Goal: Task Accomplishment & Management: Manage account settings

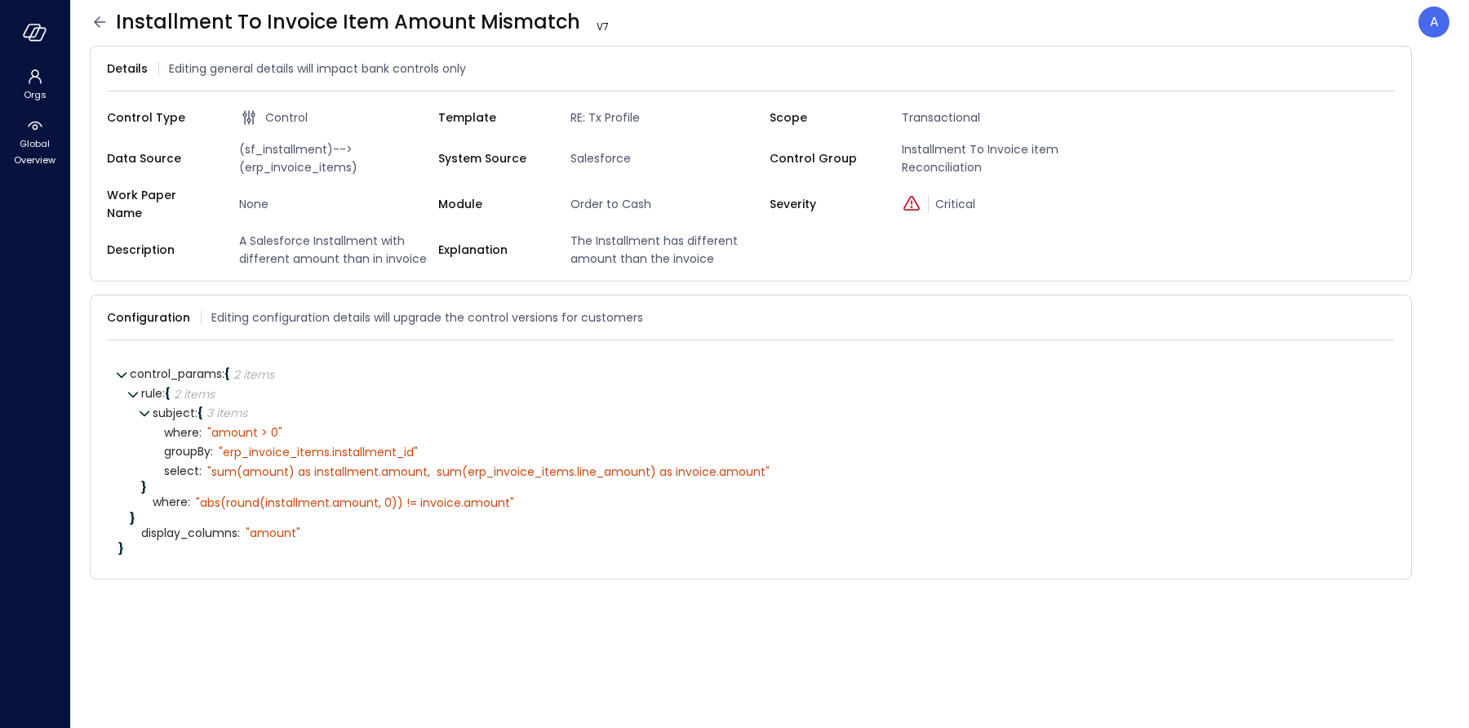
click at [97, 20] on icon at bounding box center [99, 21] width 11 height 11
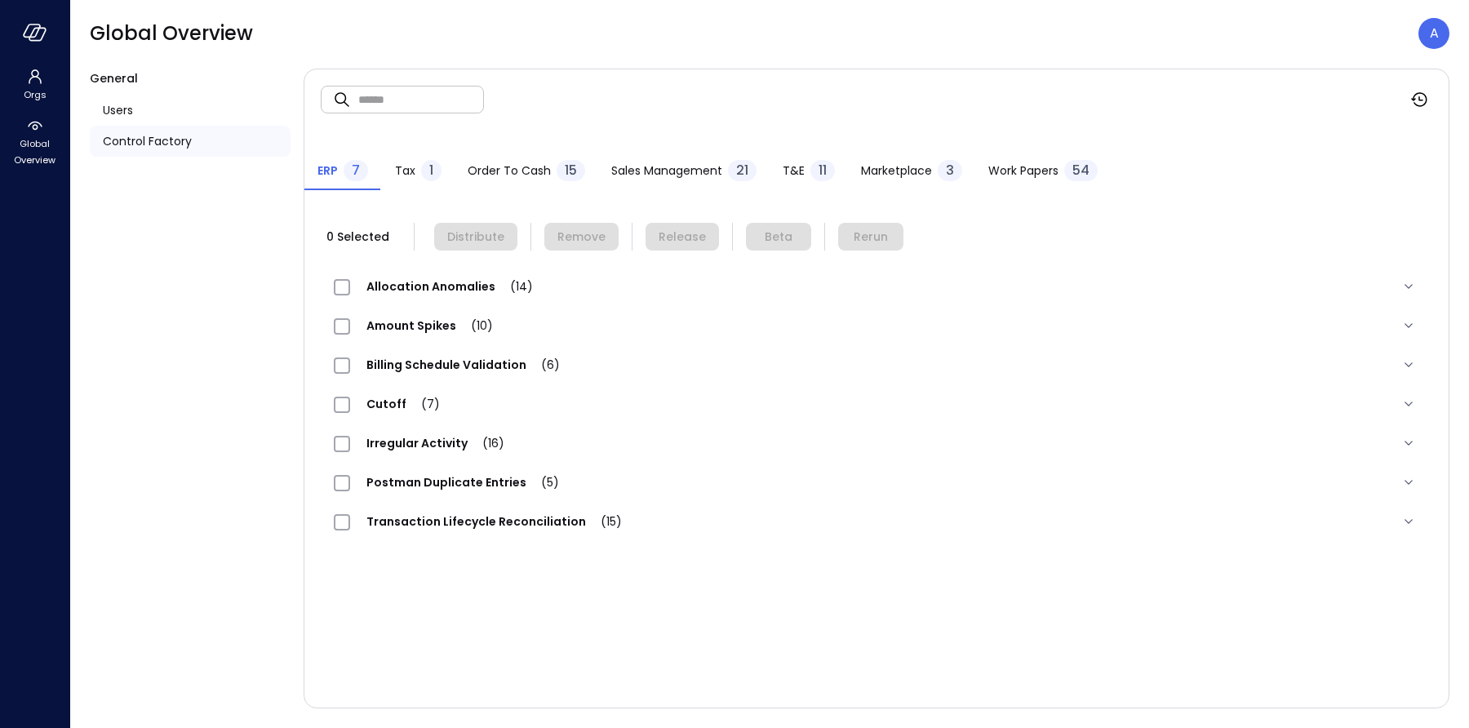
click at [524, 179] on div "Order to Cash 15" at bounding box center [527, 172] width 118 height 24
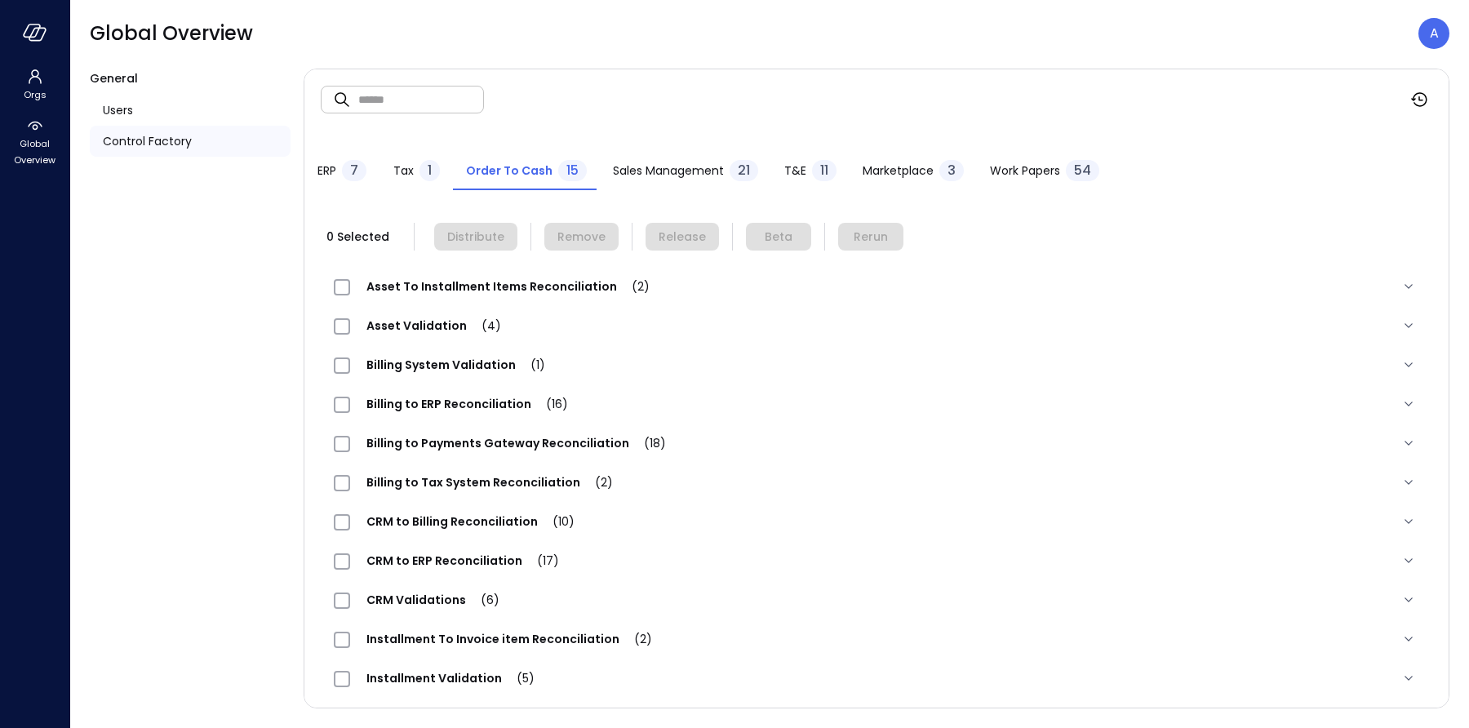
scroll to position [162, 0]
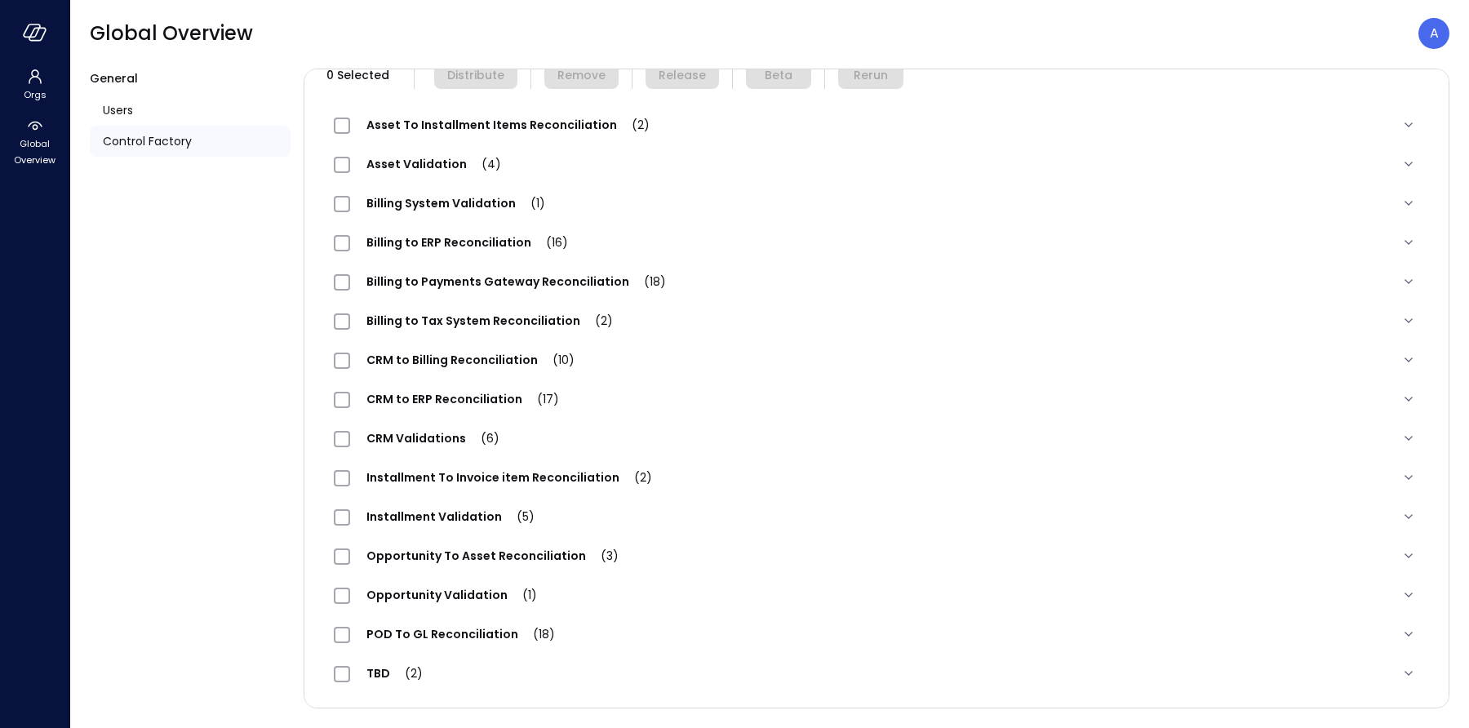
click at [438, 487] on div "Installment To Invoice item Reconciliation (2)" at bounding box center [501, 478] width 335 height 20
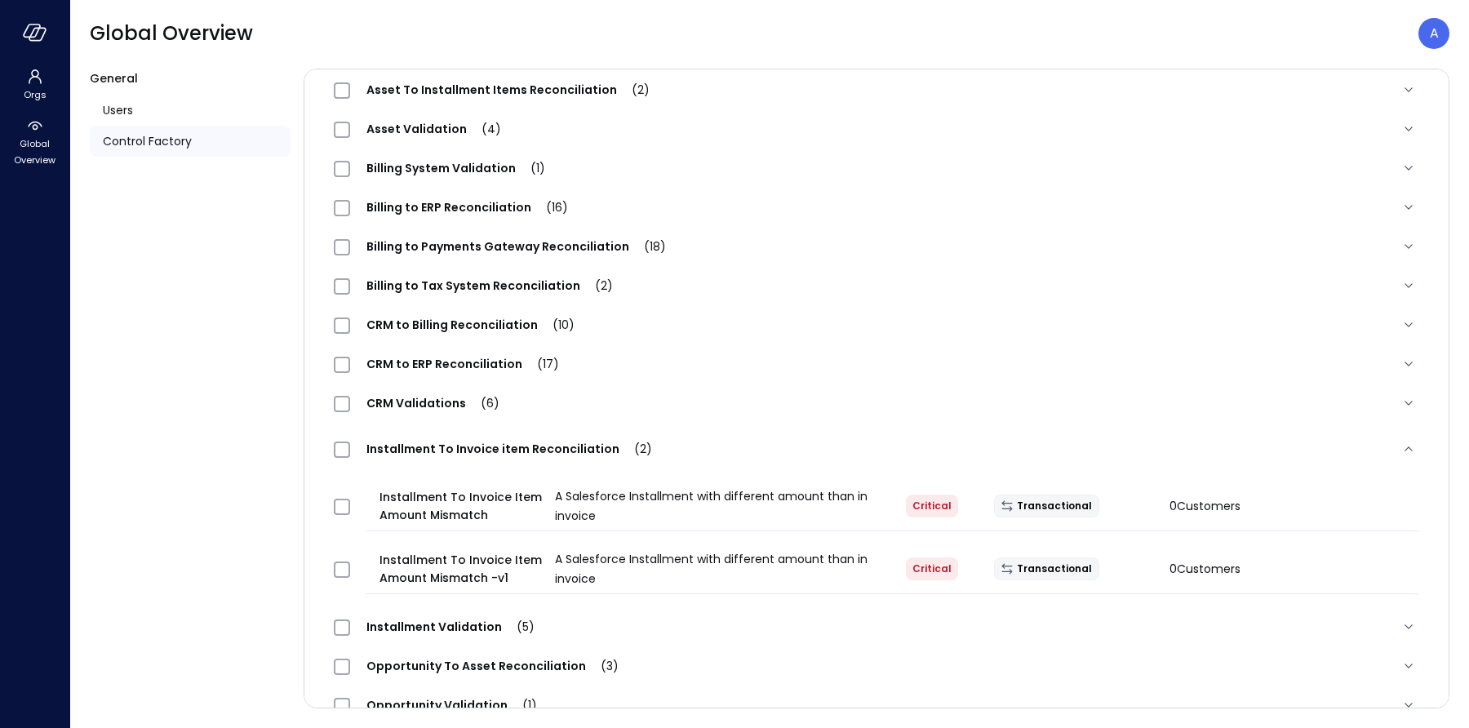
scroll to position [205, 0]
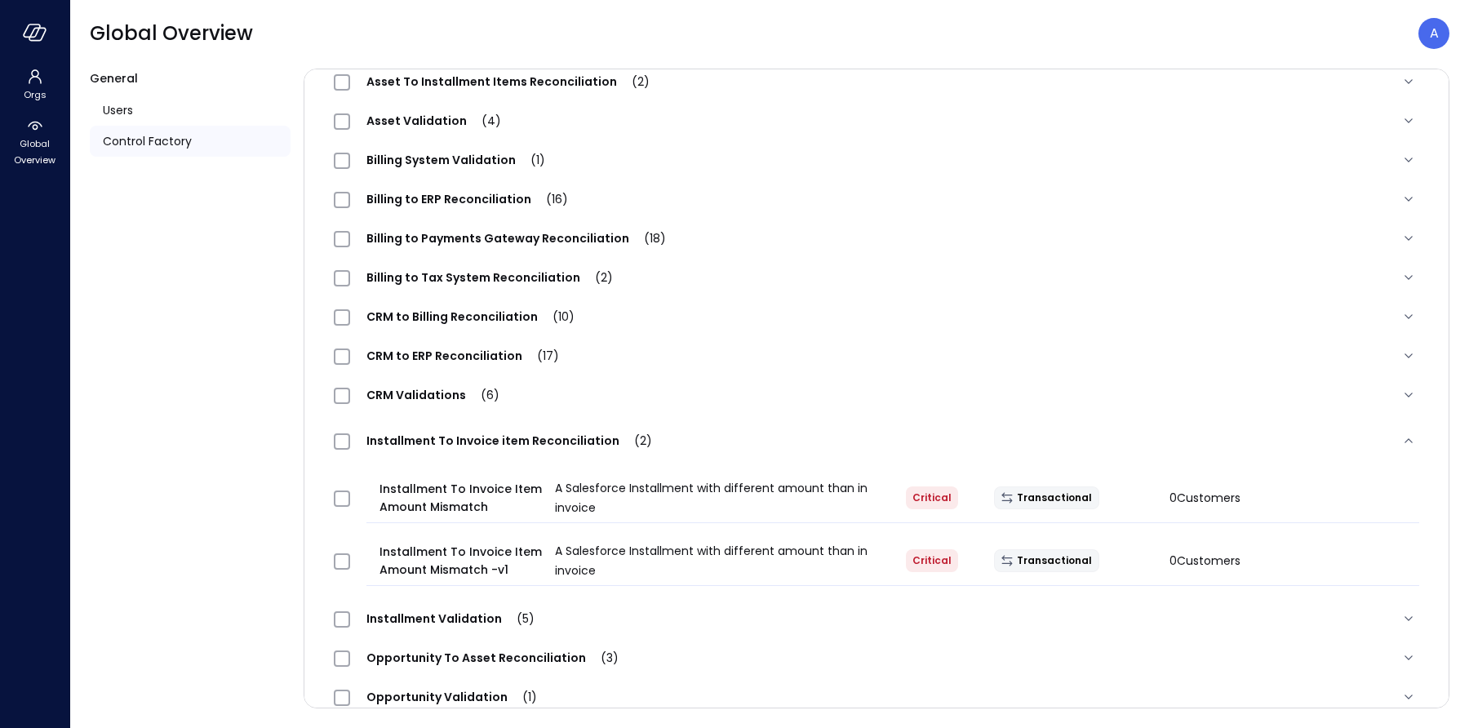
click at [433, 620] on span "Installment Validation (5)" at bounding box center [450, 619] width 201 height 16
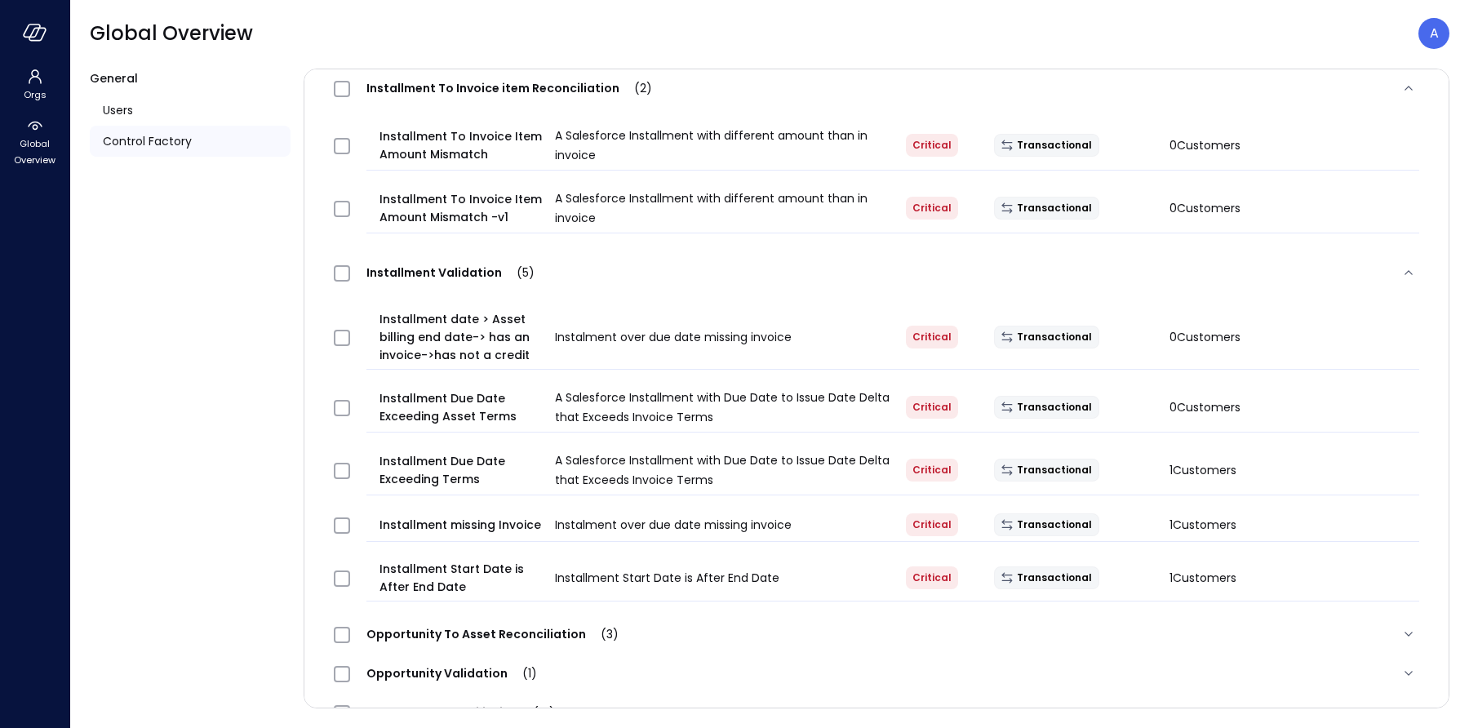
scroll to position [587, 0]
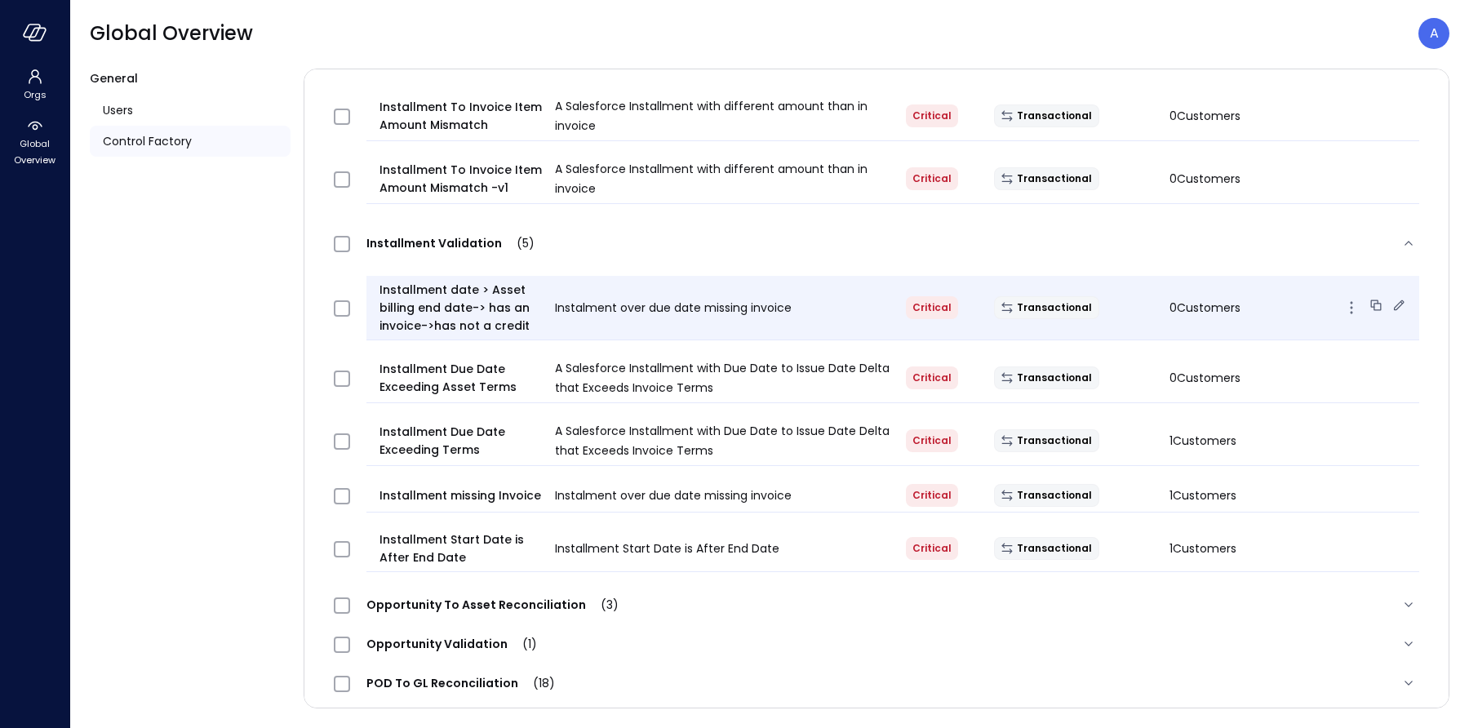
click at [1391, 307] on icon at bounding box center [1399, 305] width 16 height 16
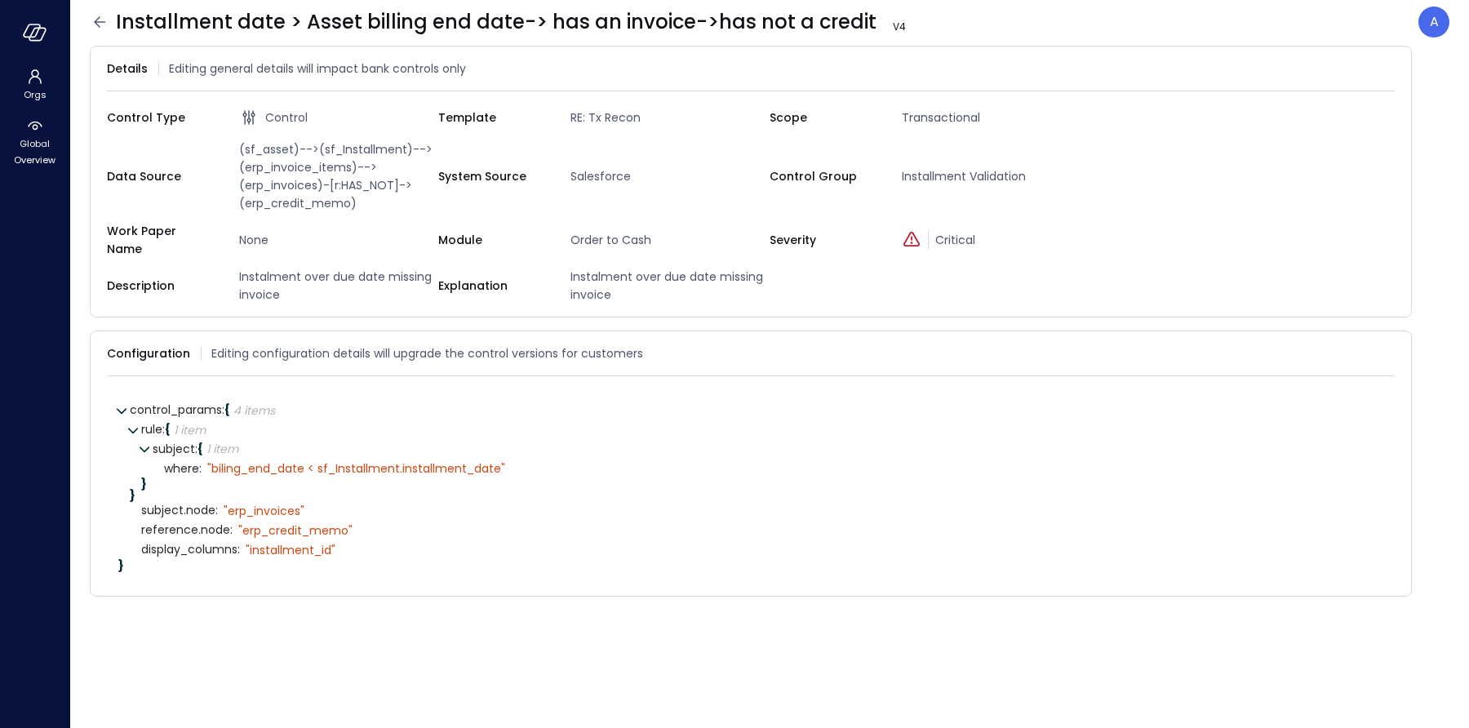
click at [304, 189] on span "(sf_asset)-->(sf_Installment)-->(erp_invoice_items)-->(erp_invoices)-[r:HAS_NOT…" at bounding box center [336, 176] width 206 height 72
copy span "erp_invoices"
click at [920, 32] on icon at bounding box center [928, 27] width 16 height 16
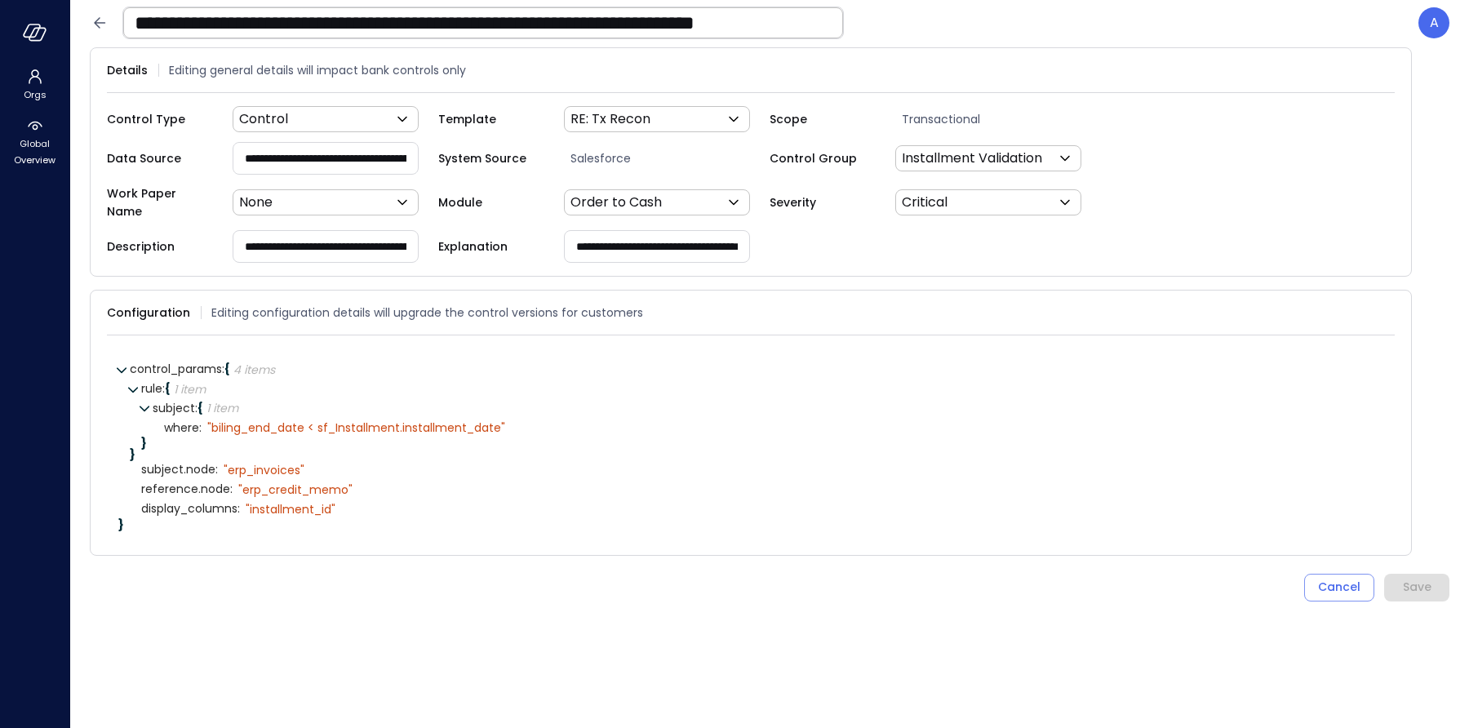
click at [342, 167] on input "**********" at bounding box center [325, 158] width 184 height 30
click at [353, 155] on input "**********" at bounding box center [325, 158] width 184 height 30
type input "**********"
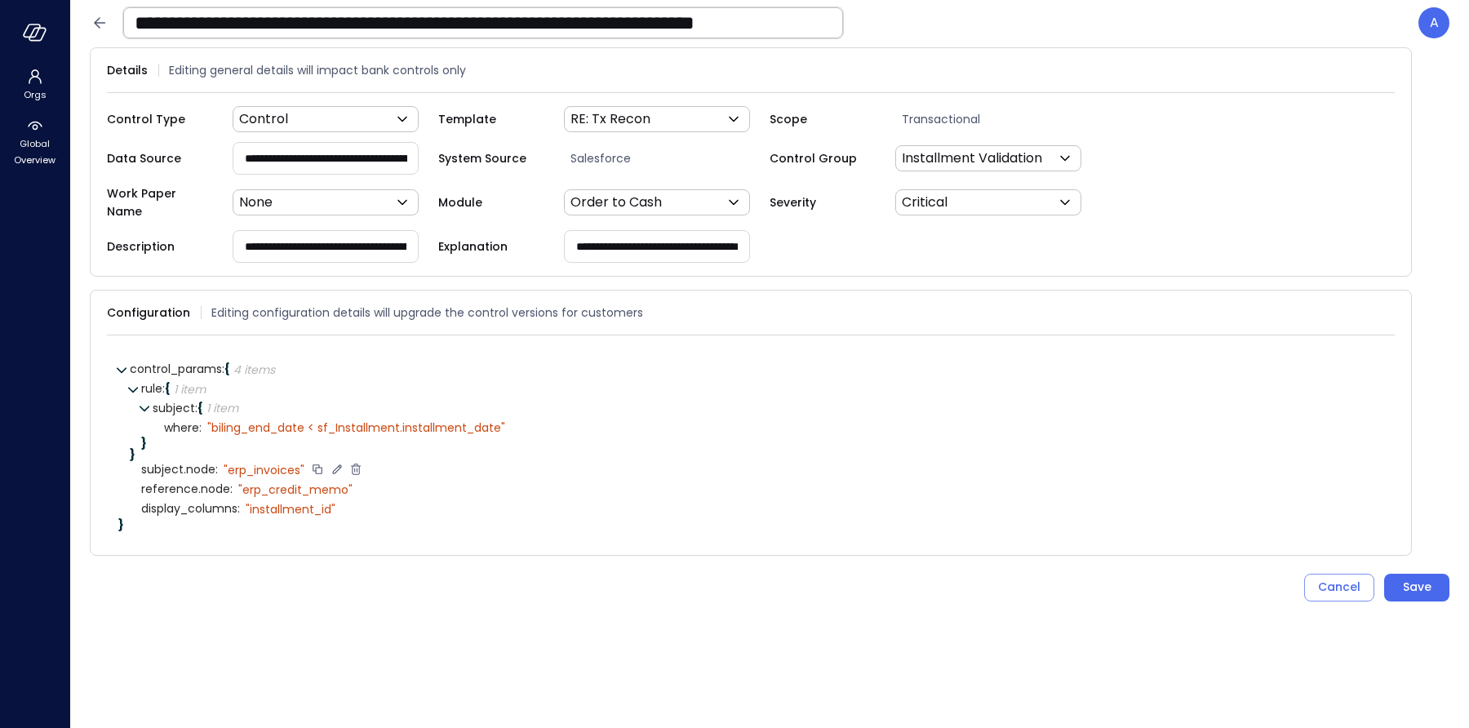
click at [336, 462] on icon at bounding box center [337, 469] width 15 height 15
click at [305, 461] on textarea "**********" at bounding box center [288, 470] width 129 height 18
type textarea "**********"
click at [363, 467] on icon at bounding box center [365, 469] width 6 height 4
click at [1406, 577] on div "Save" at bounding box center [1417, 587] width 29 height 20
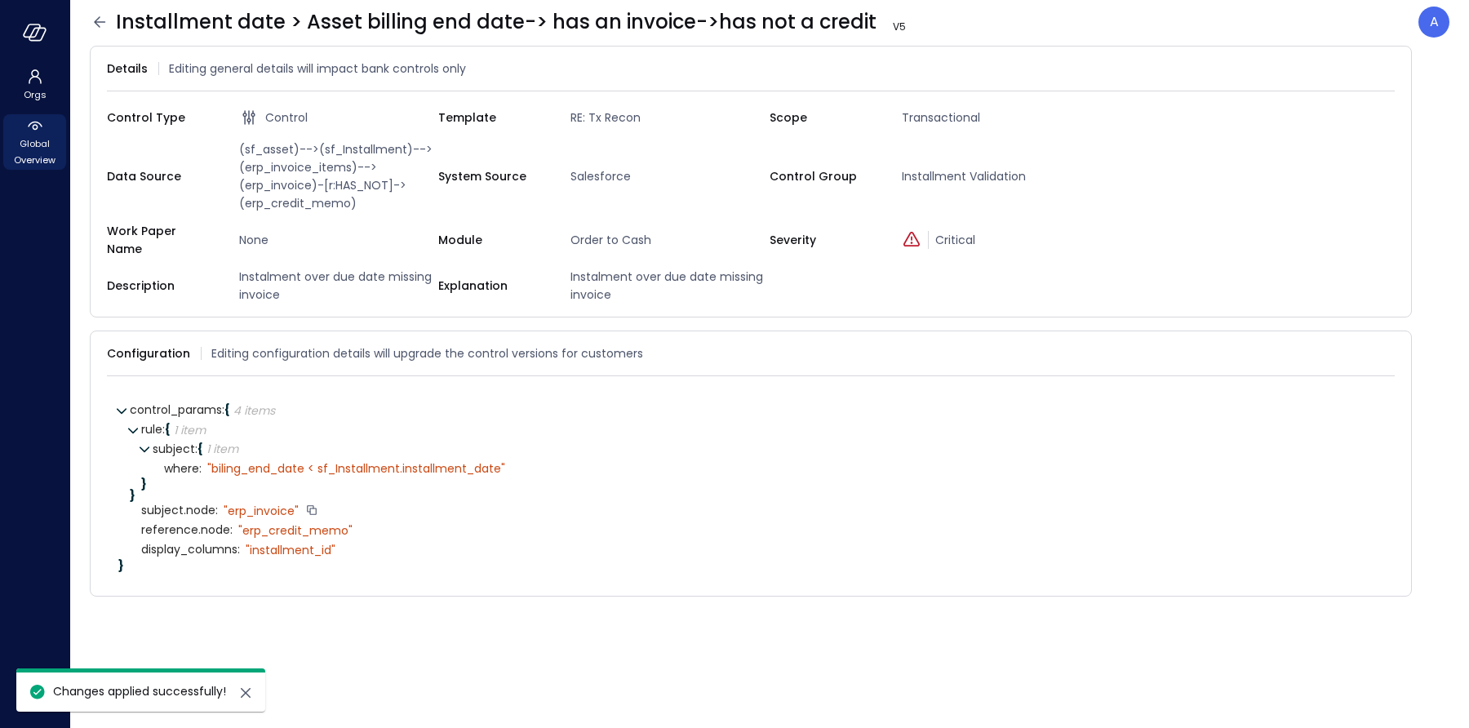
click at [35, 142] on span "Global Overview" at bounding box center [35, 152] width 50 height 33
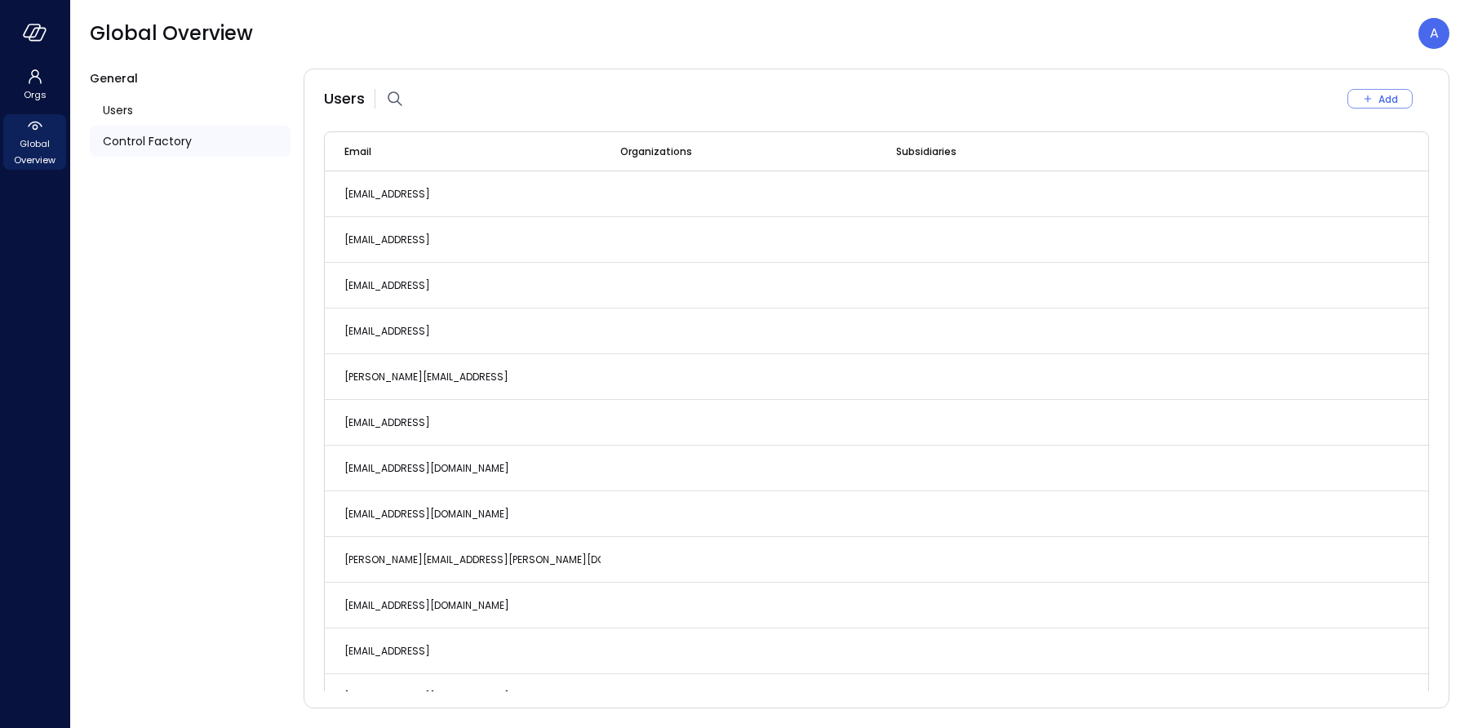
click at [144, 149] on span "Control Factory" at bounding box center [147, 141] width 89 height 18
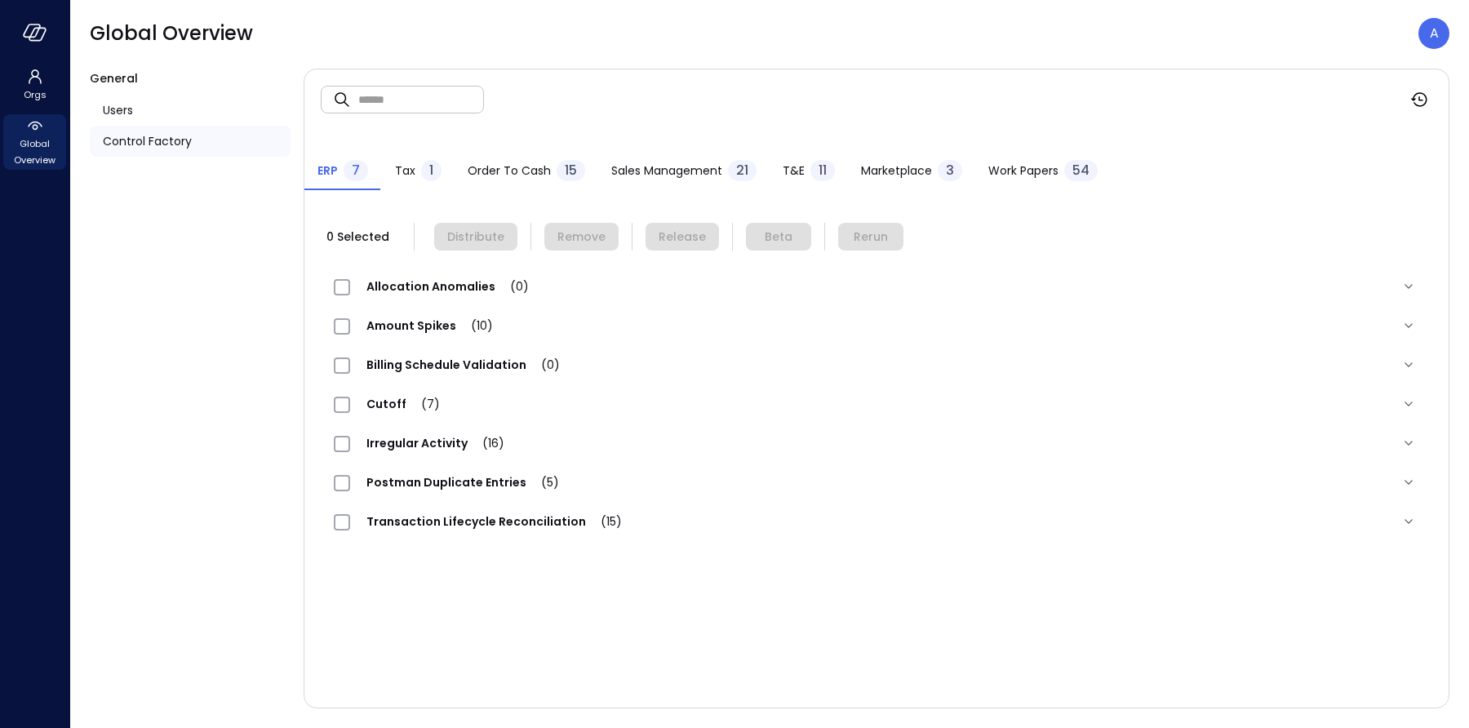
click at [519, 173] on span "Order to Cash" at bounding box center [509, 171] width 83 height 18
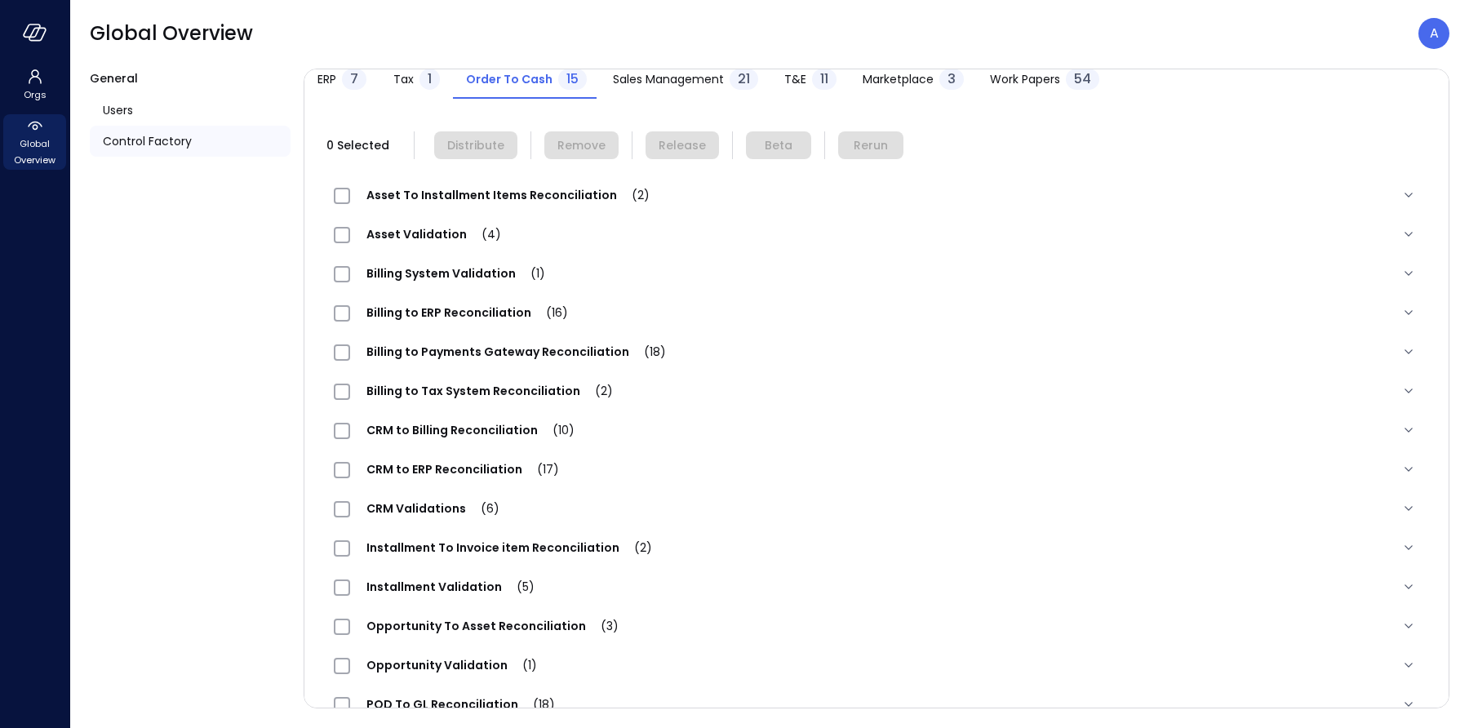
scroll to position [162, 0]
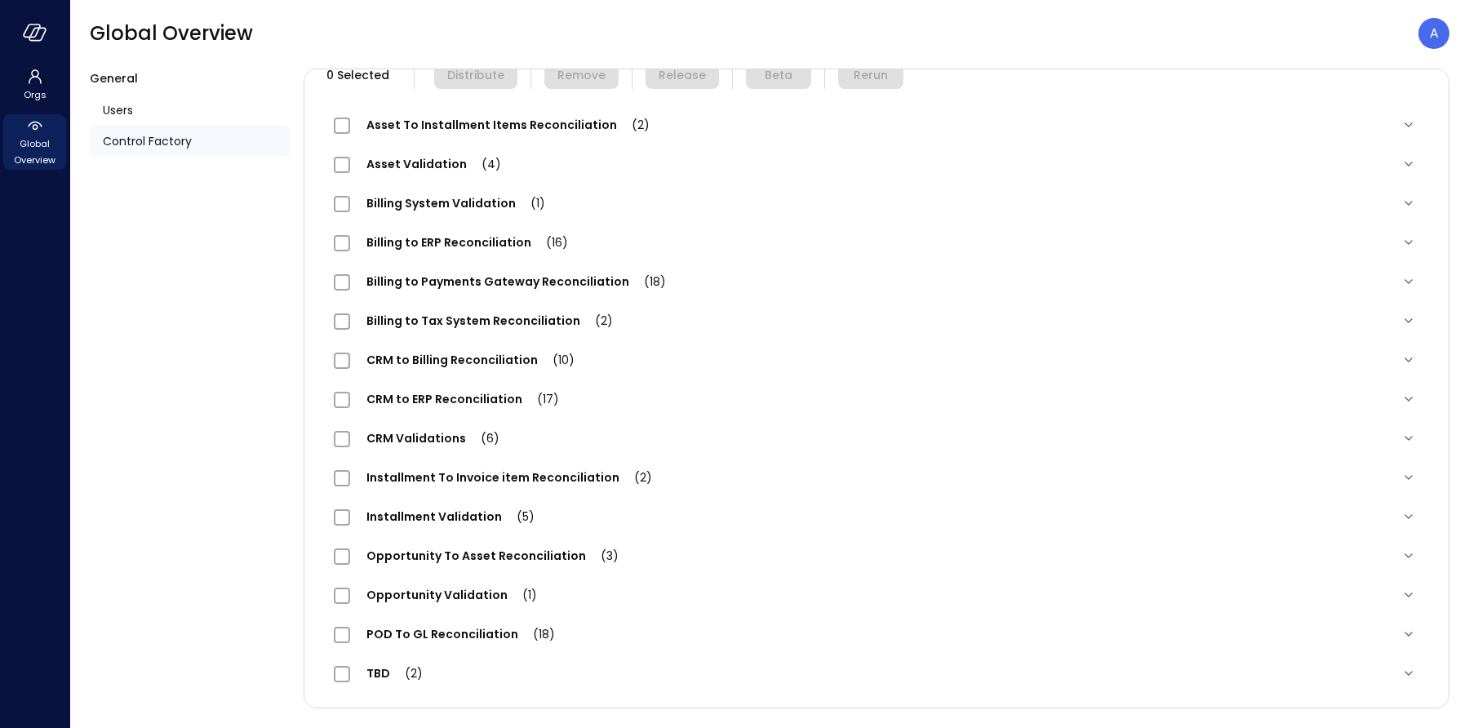
click at [442, 483] on span "Installment To Invoice item Reconciliation (2)" at bounding box center [509, 477] width 318 height 16
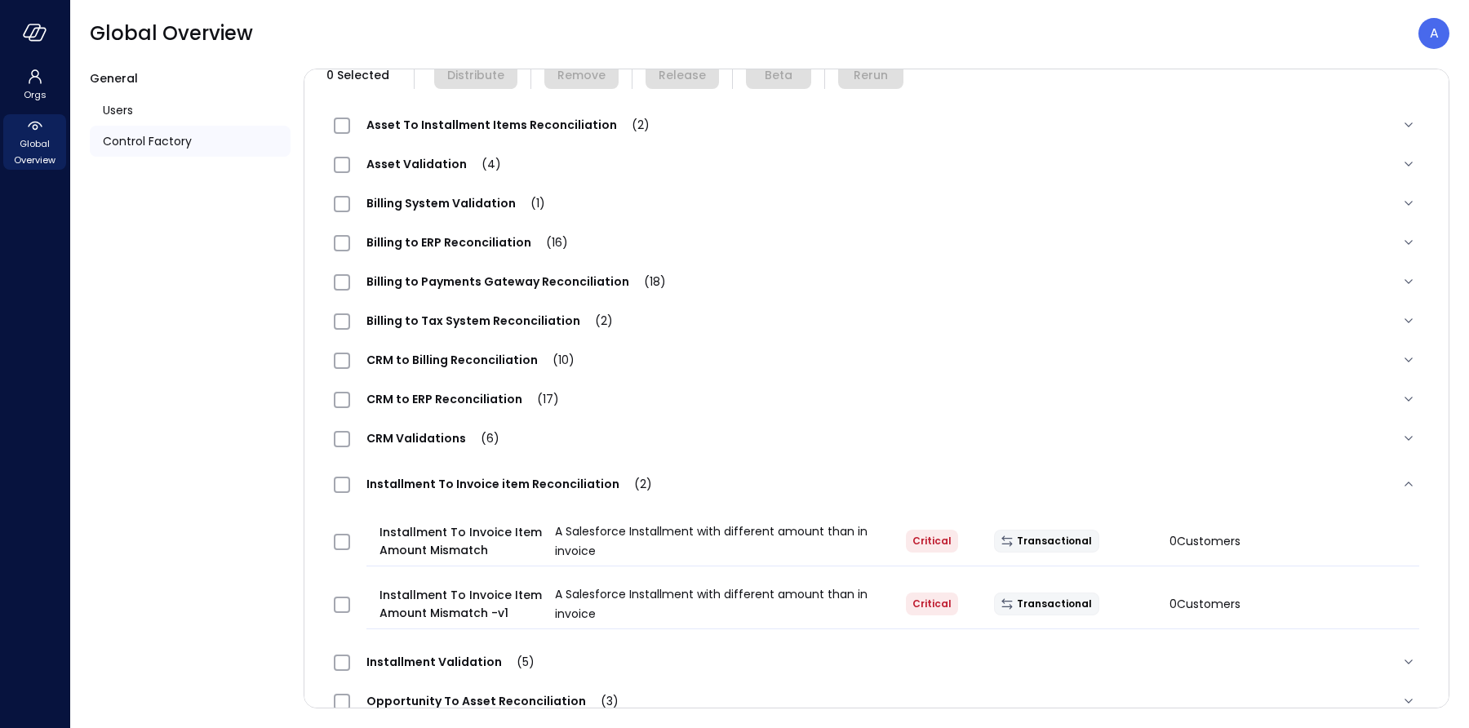
click at [420, 652] on div "Installment Validation (5)" at bounding box center [442, 662] width 217 height 20
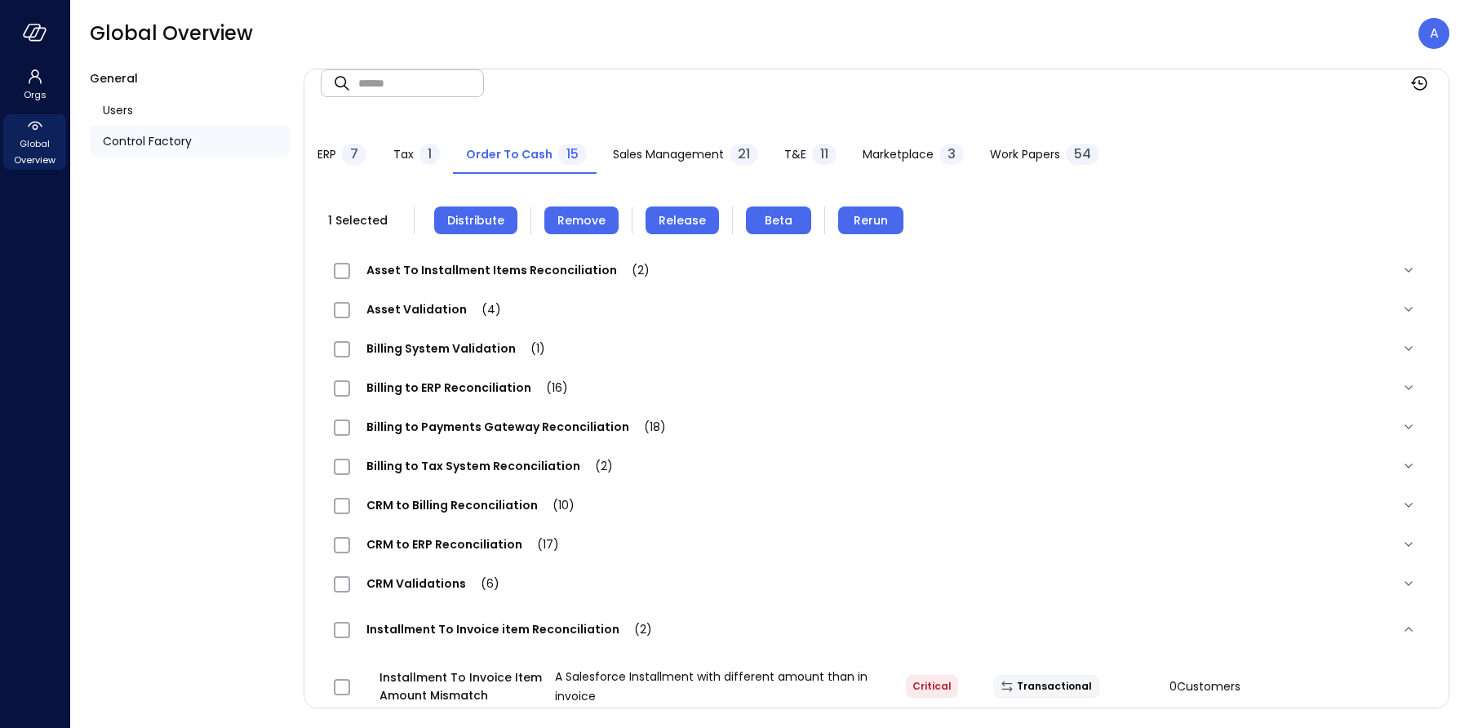
scroll to position [4, 0]
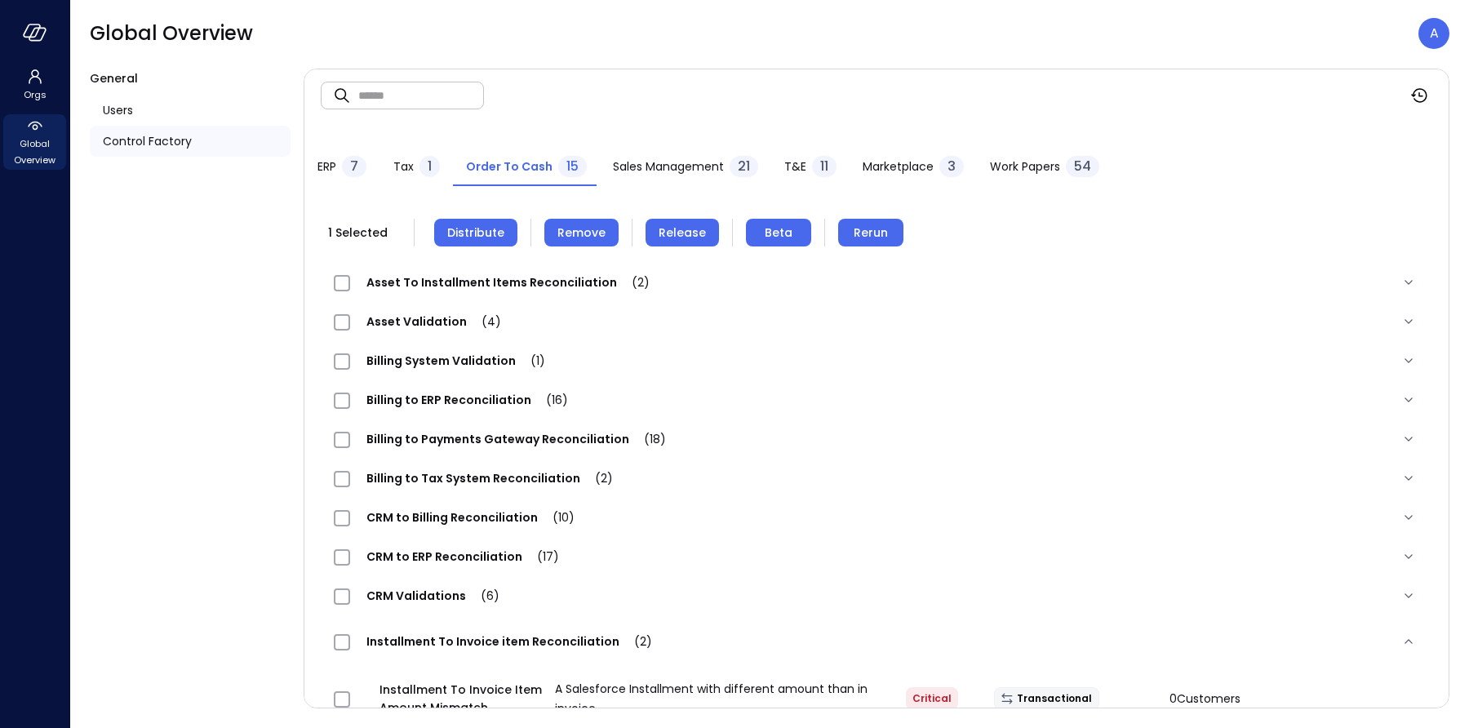
click at [447, 225] on span "Distribute" at bounding box center [475, 233] width 57 height 18
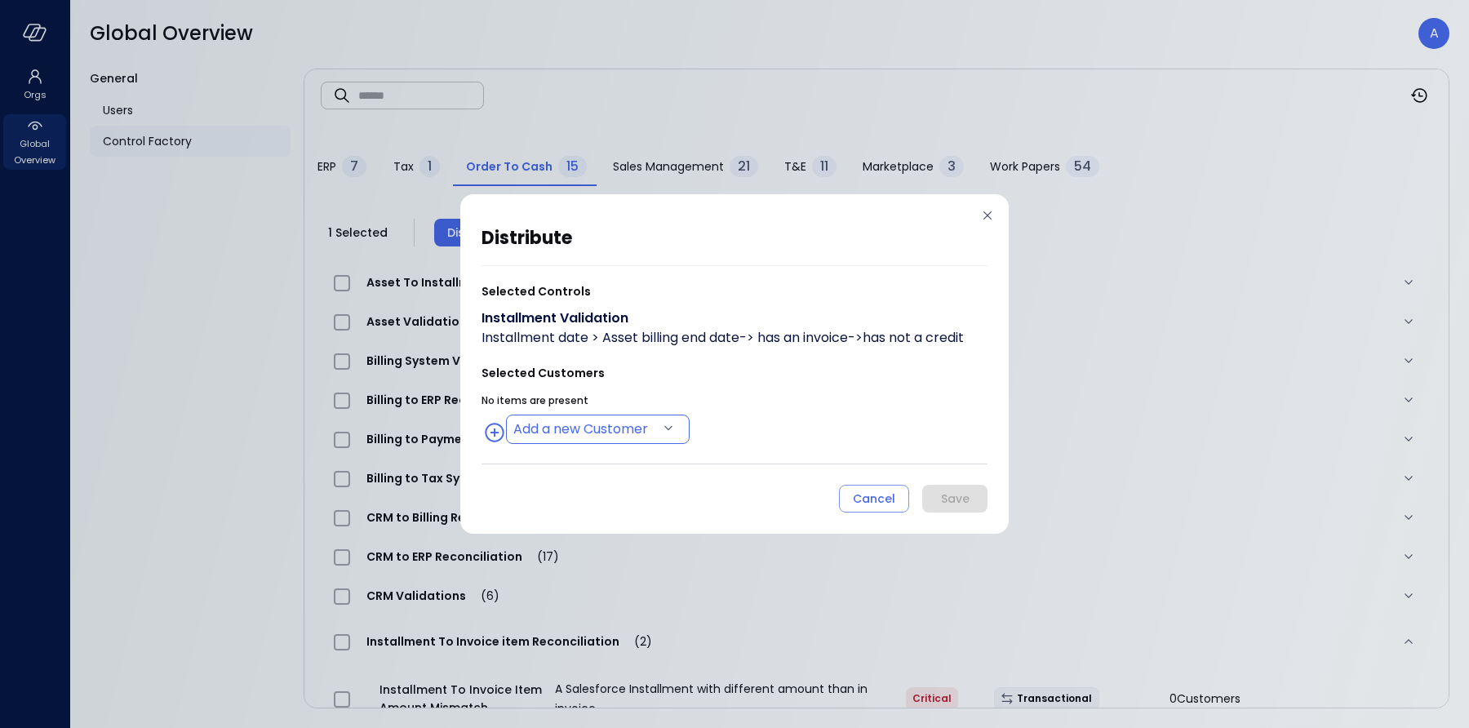
click at [547, 433] on body "Orgs Global Overview Global Overview A General Users Control Factory ​ ​ ERP 7 …" at bounding box center [734, 364] width 1469 height 728
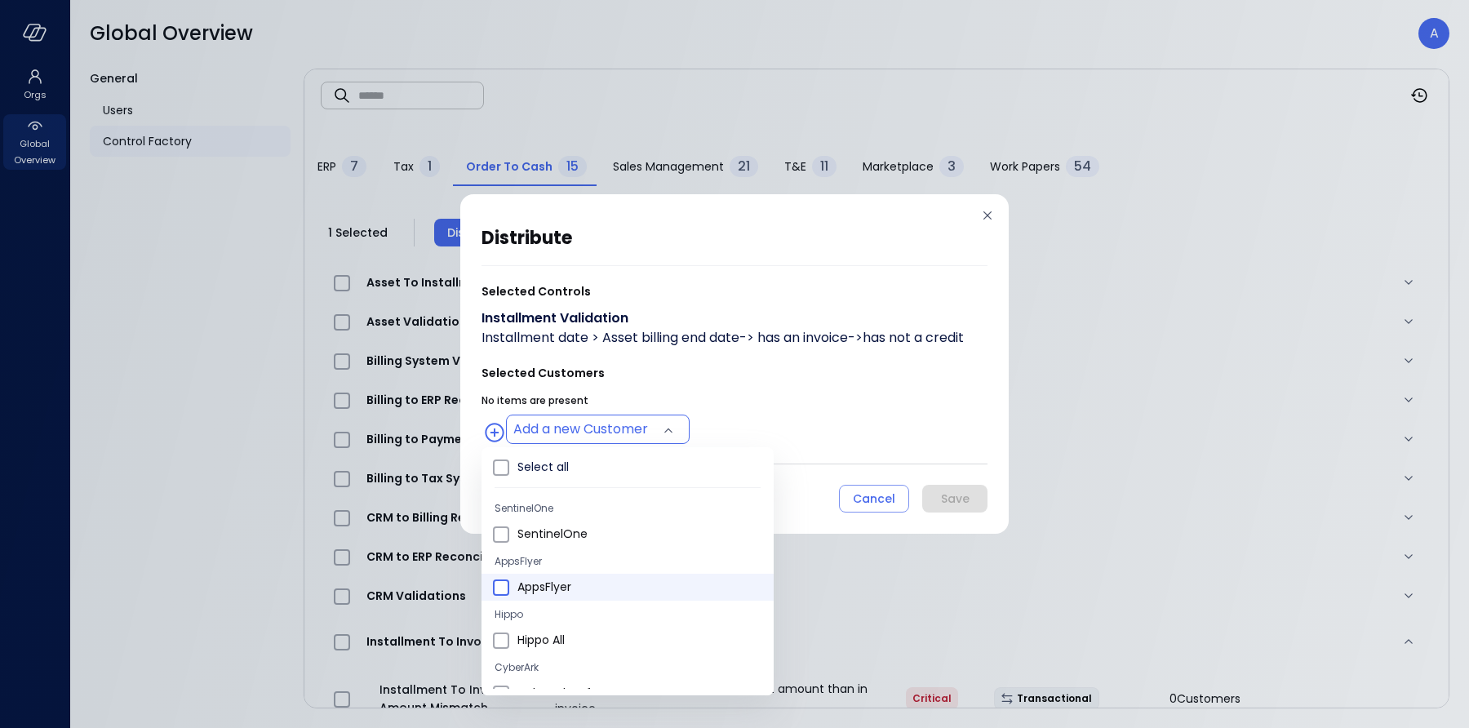
click at [509, 585] on li "AppsFlyer" at bounding box center [628, 587] width 292 height 27
type input "**********"
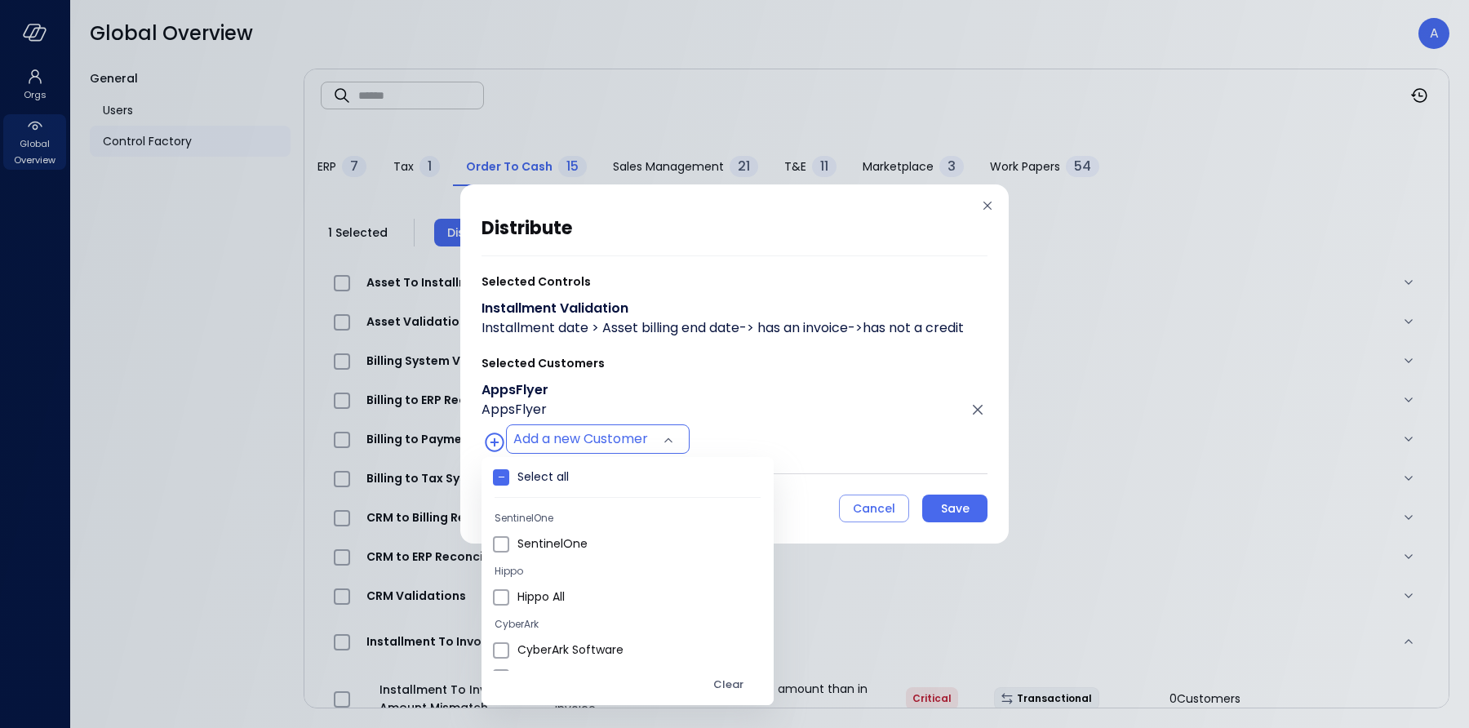
click at [725, 351] on div at bounding box center [734, 364] width 1469 height 728
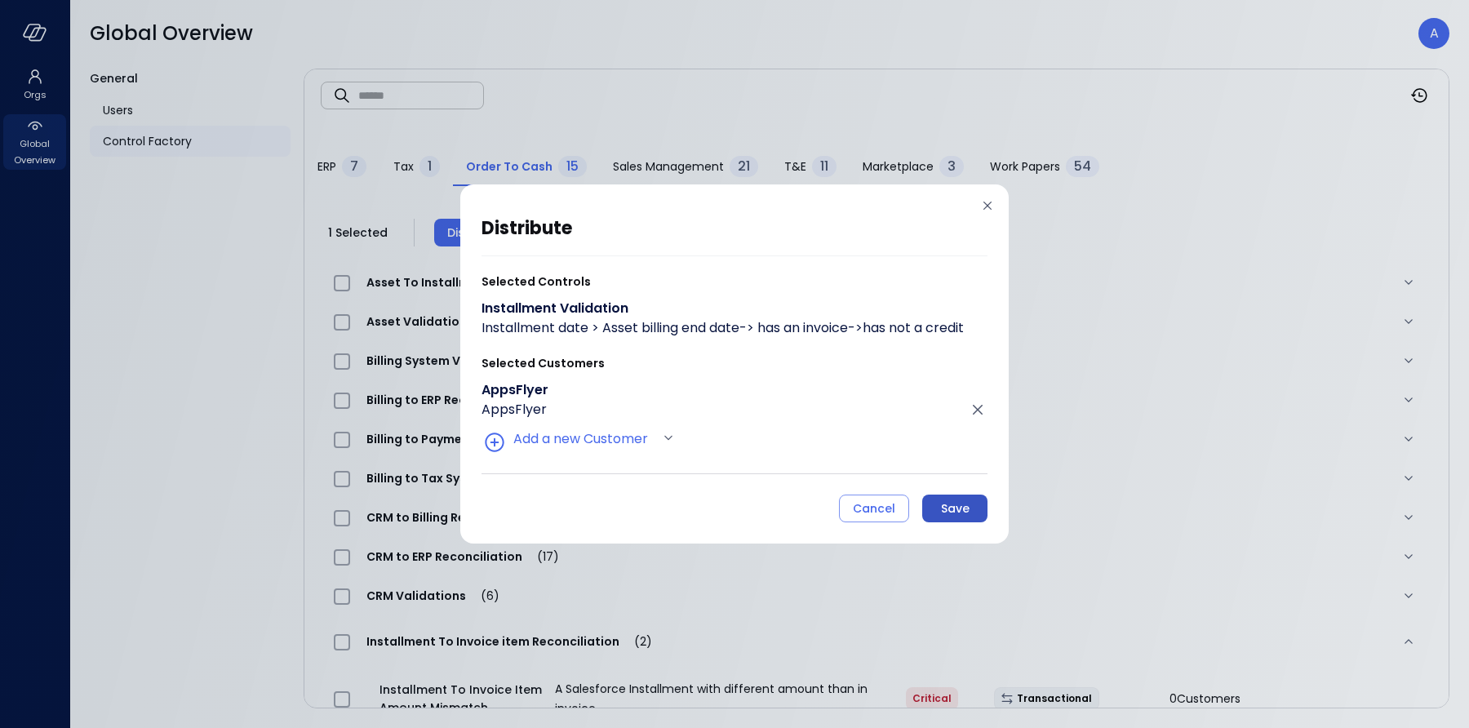
click at [950, 509] on div "Save" at bounding box center [955, 509] width 29 height 20
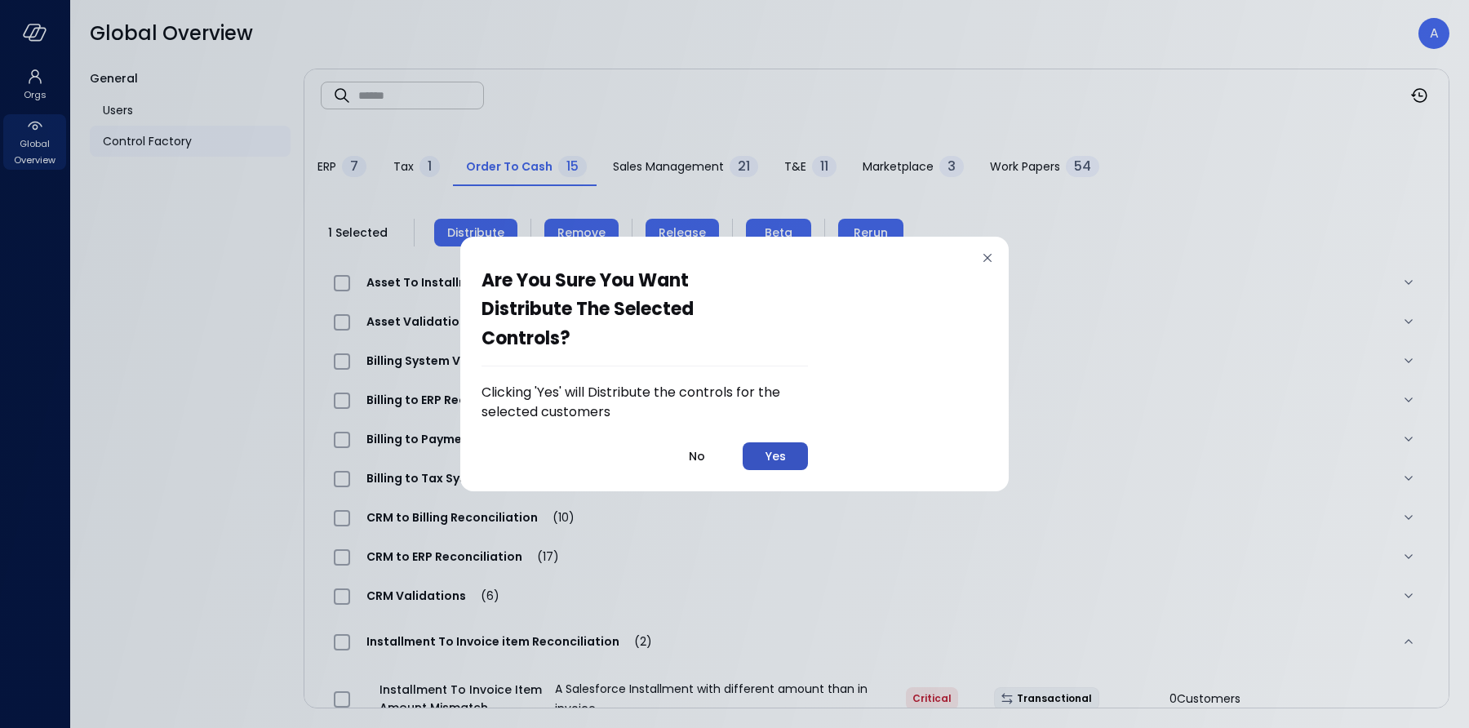
click at [784, 451] on div "Yes" at bounding box center [776, 457] width 20 height 20
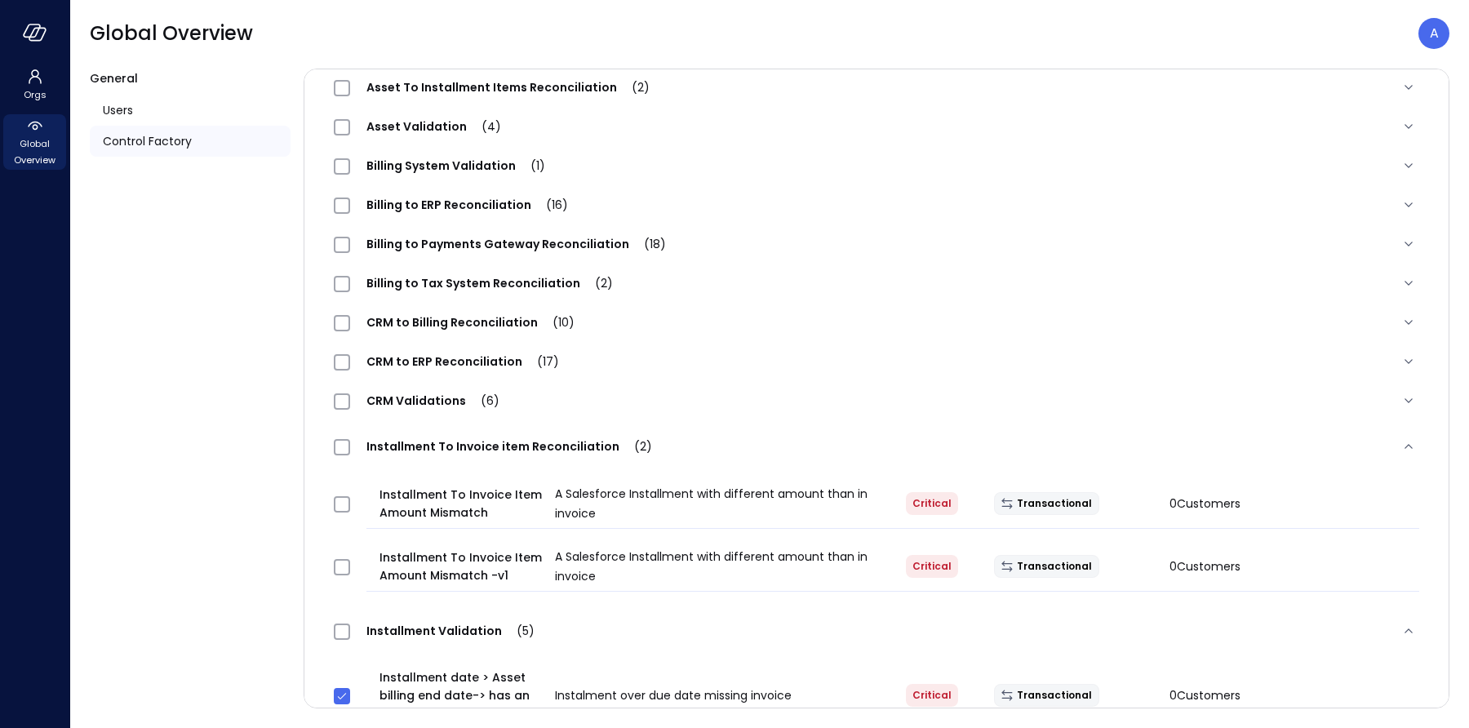
scroll to position [233, 0]
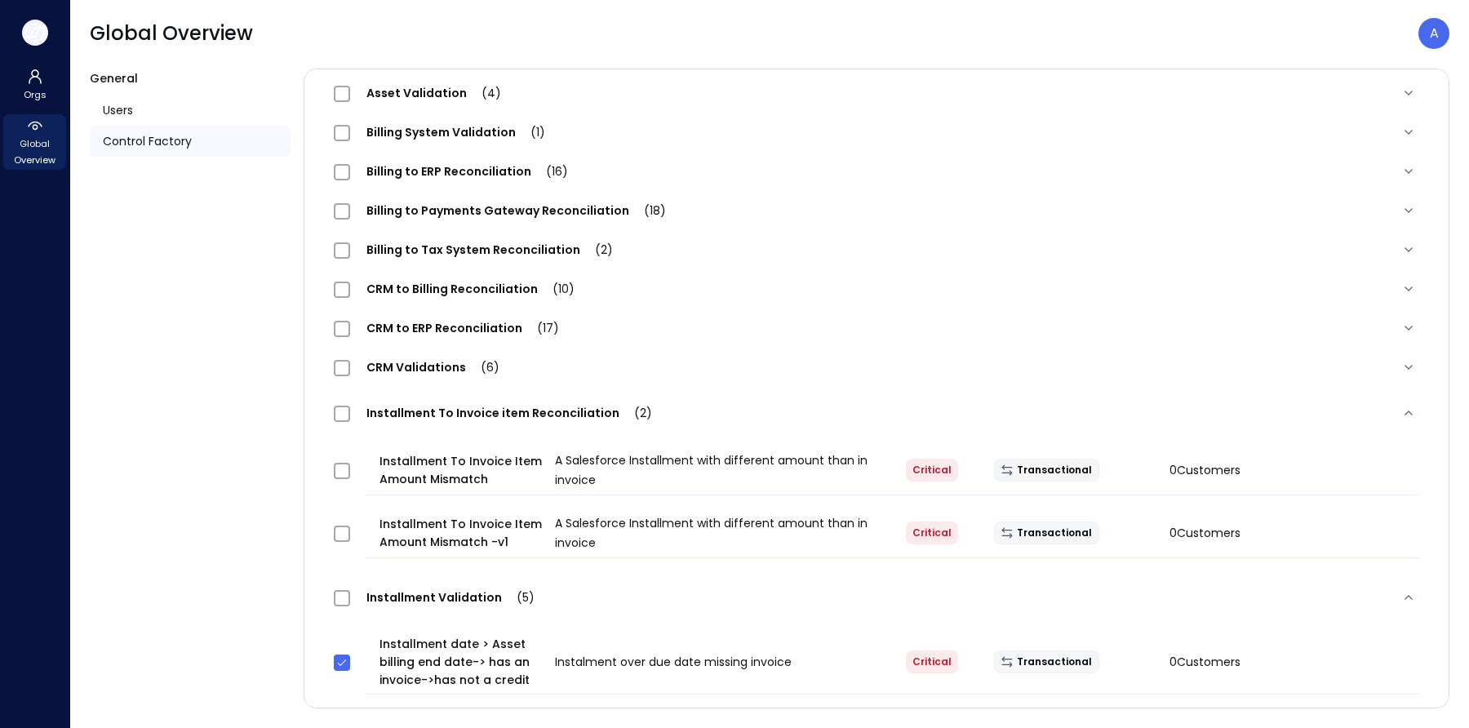
click at [33, 31] on icon "button" at bounding box center [37, 34] width 16 height 12
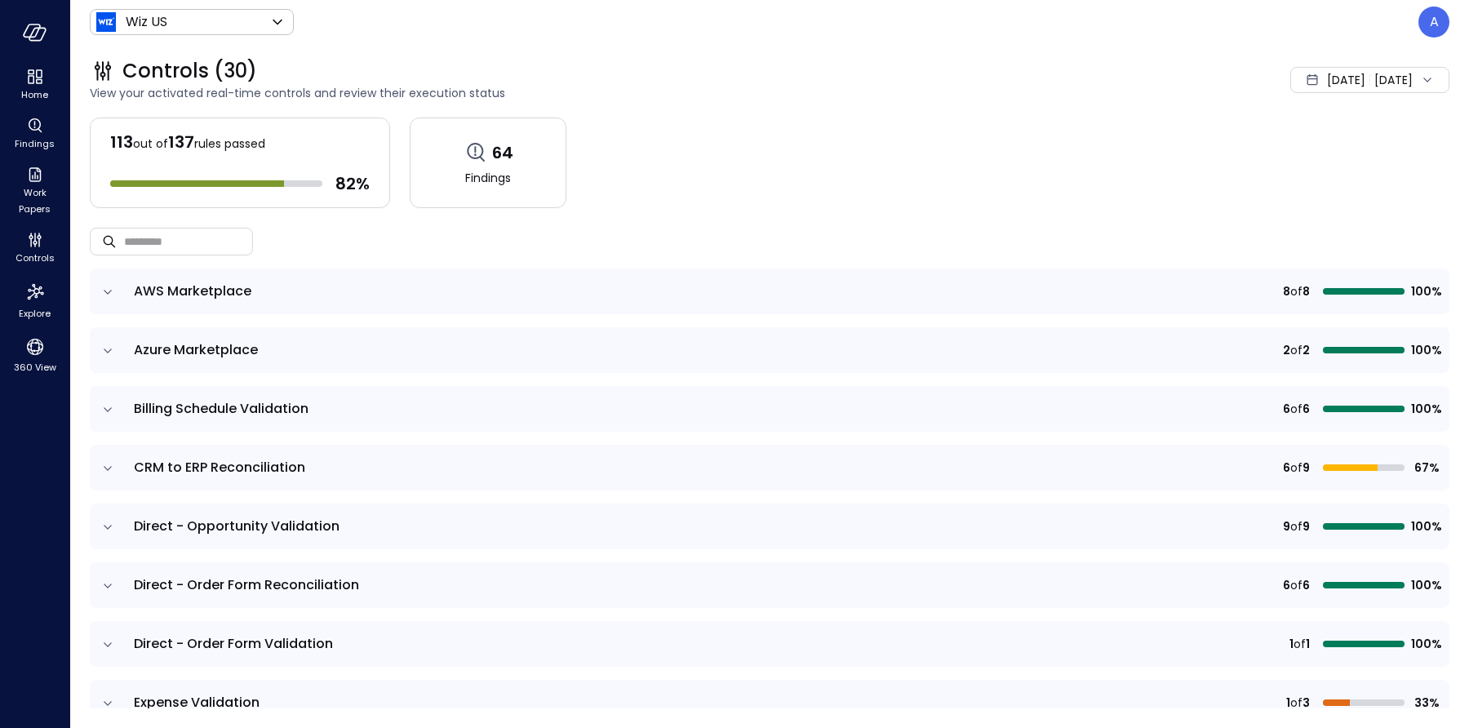
click at [189, 7] on div "Wiz US ****** ​ A" at bounding box center [770, 22] width 1360 height 31
click at [184, 20] on body "Home Findings Work Papers Controls Explore 360 View Wiz US ****** ​ A Controls …" at bounding box center [734, 364] width 1469 height 728
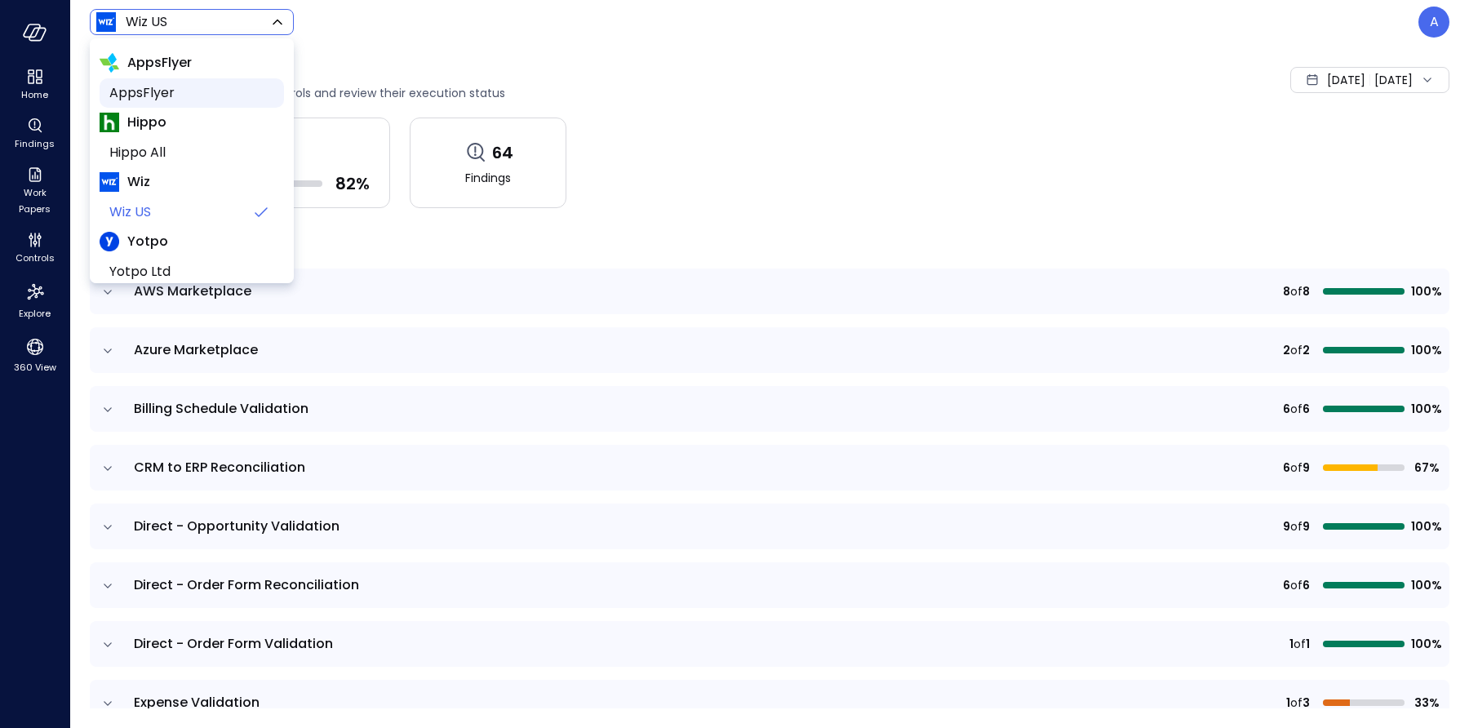
click at [162, 97] on span "AppsFlyer" at bounding box center [190, 93] width 162 height 20
type input "*******"
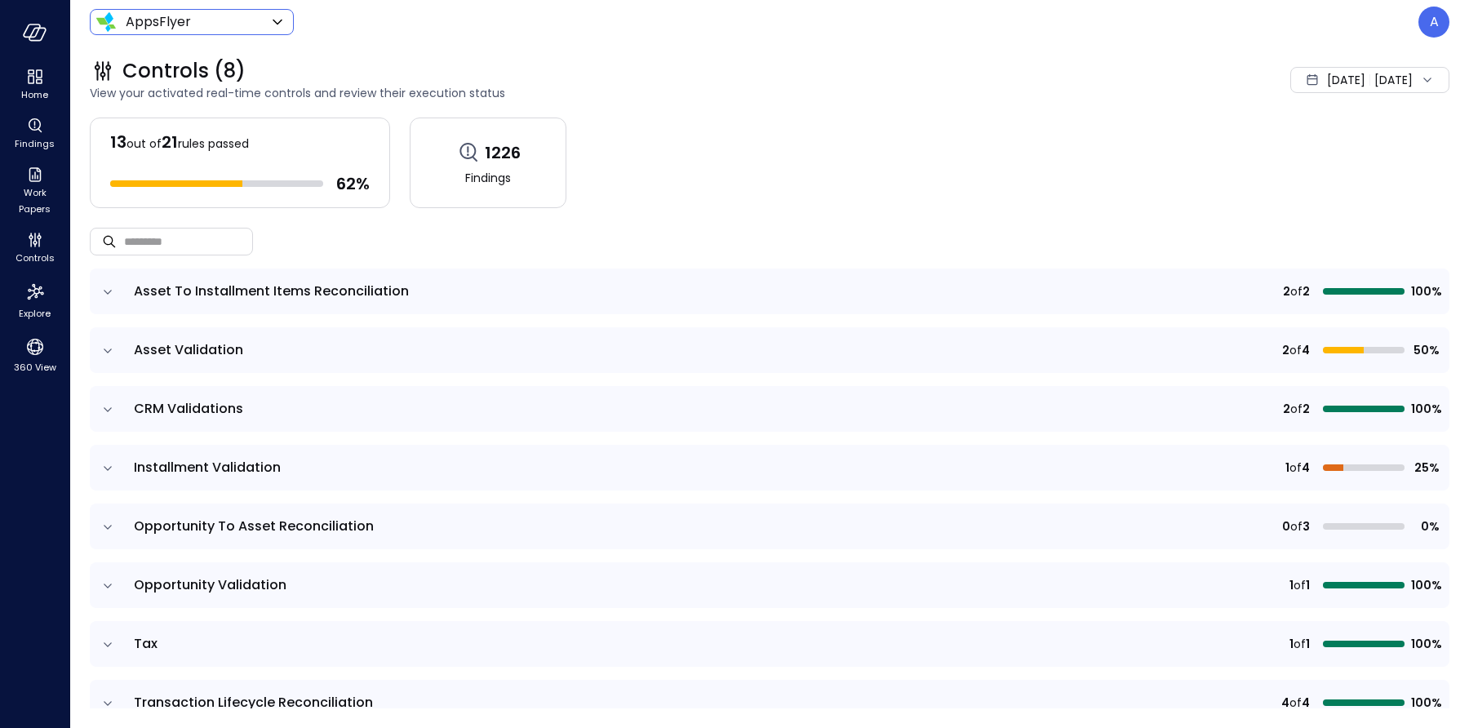
scroll to position [29, 0]
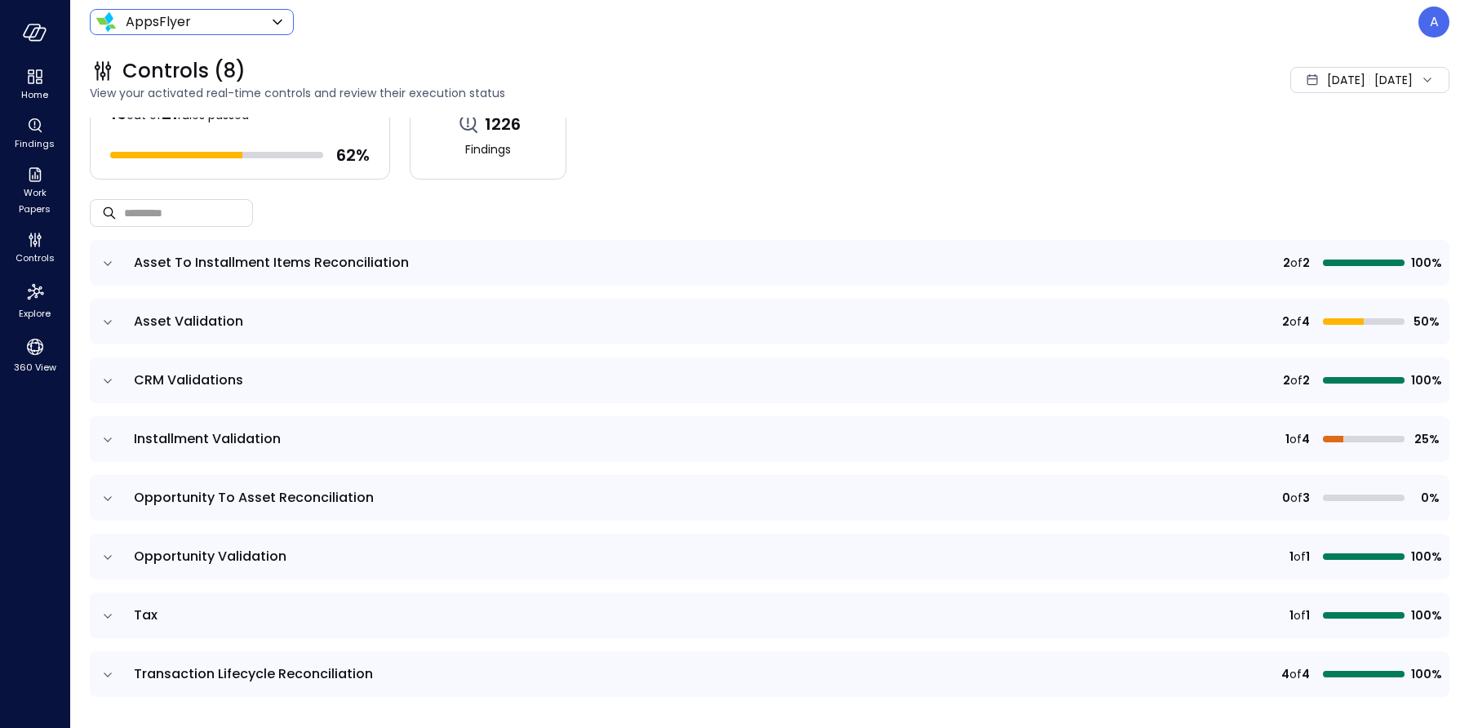
click at [104, 439] on icon "expand row" at bounding box center [108, 440] width 16 height 16
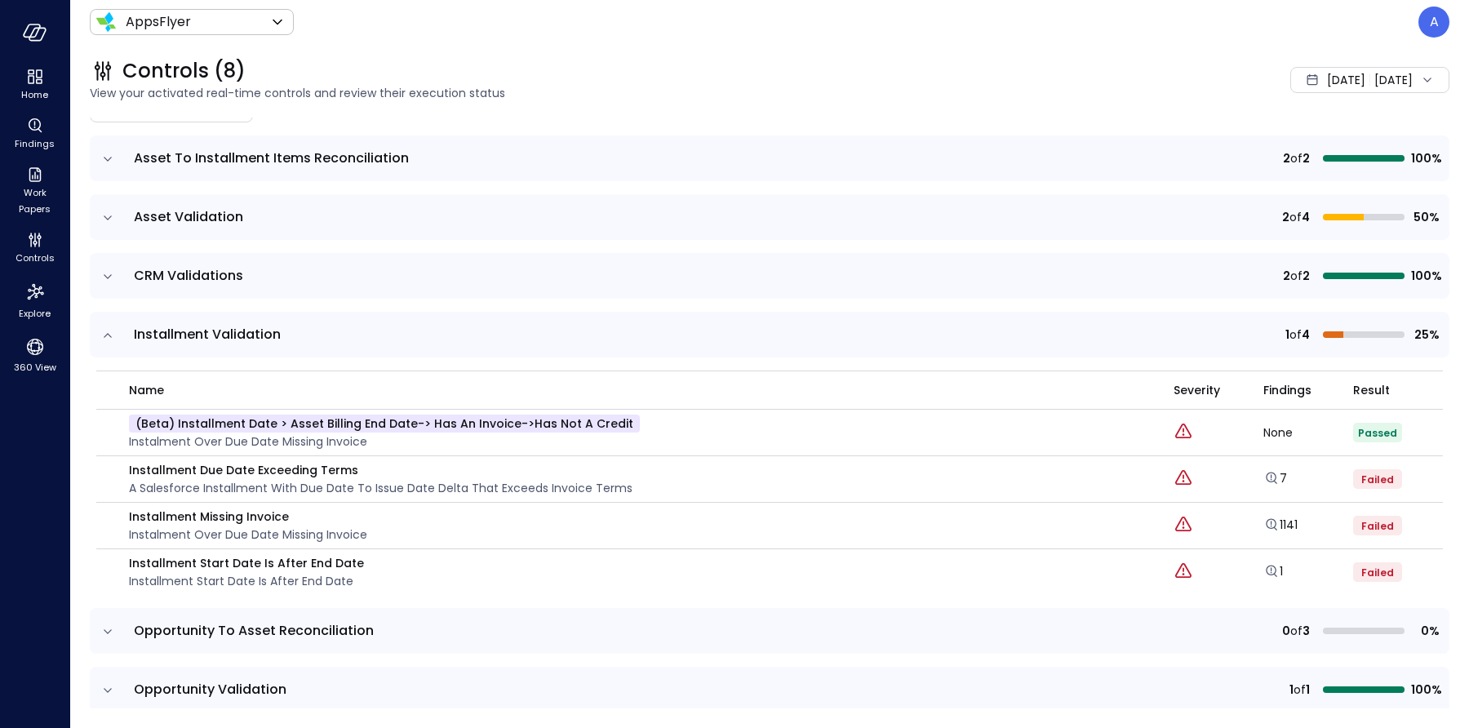
scroll to position [144, 0]
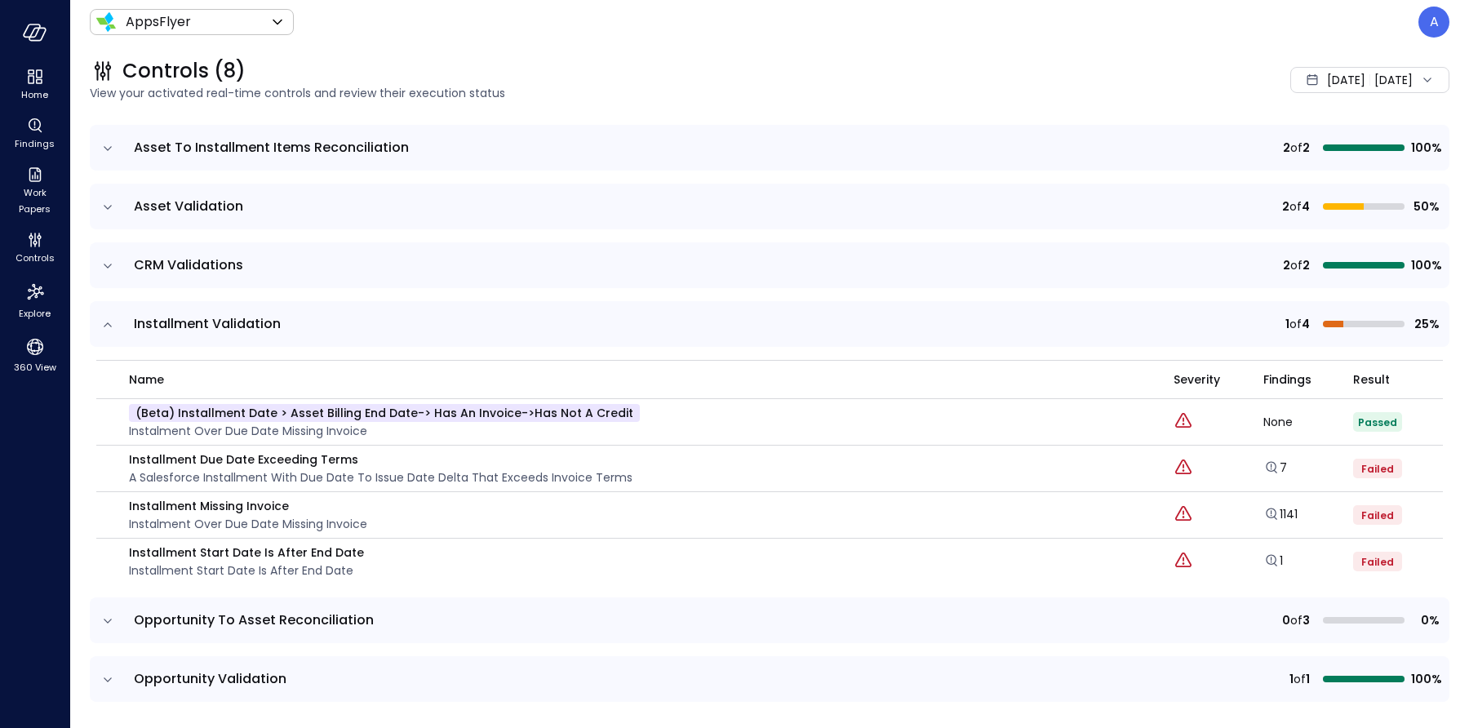
click at [1336, 82] on div "Aug 1, 2025 Aug 19, 2025" at bounding box center [1370, 80] width 159 height 26
click at [1299, 176] on li "Current Year 2025" at bounding box center [1325, 178] width 130 height 27
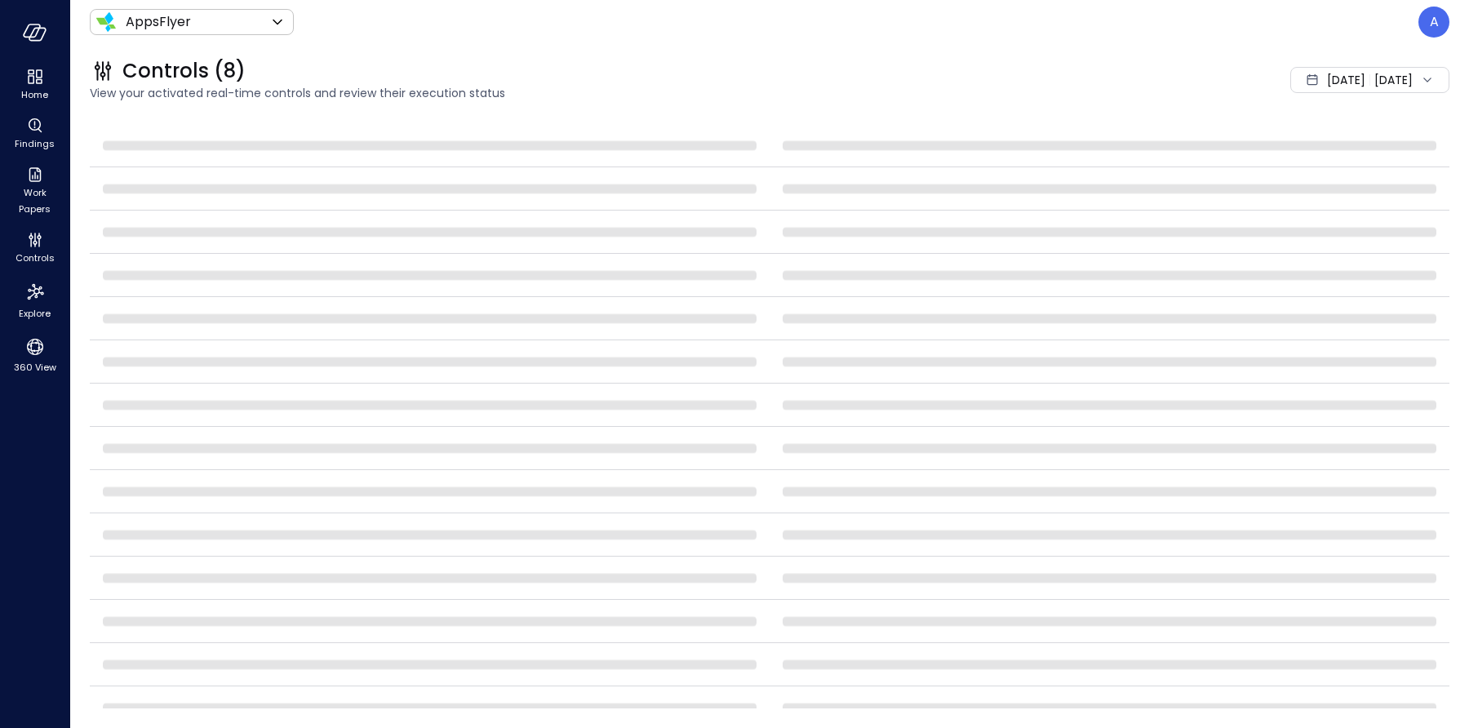
scroll to position [29, 0]
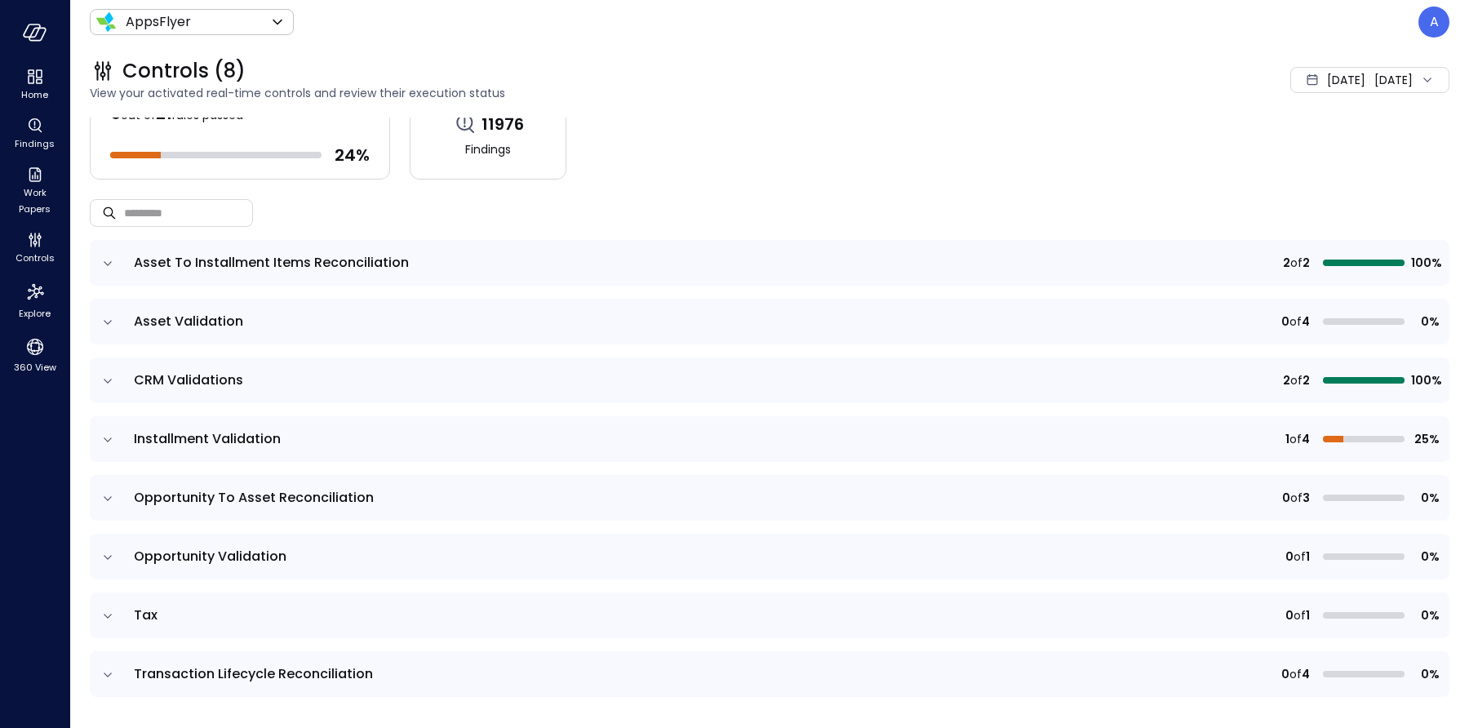
click at [115, 441] on icon "expand row" at bounding box center [108, 440] width 16 height 16
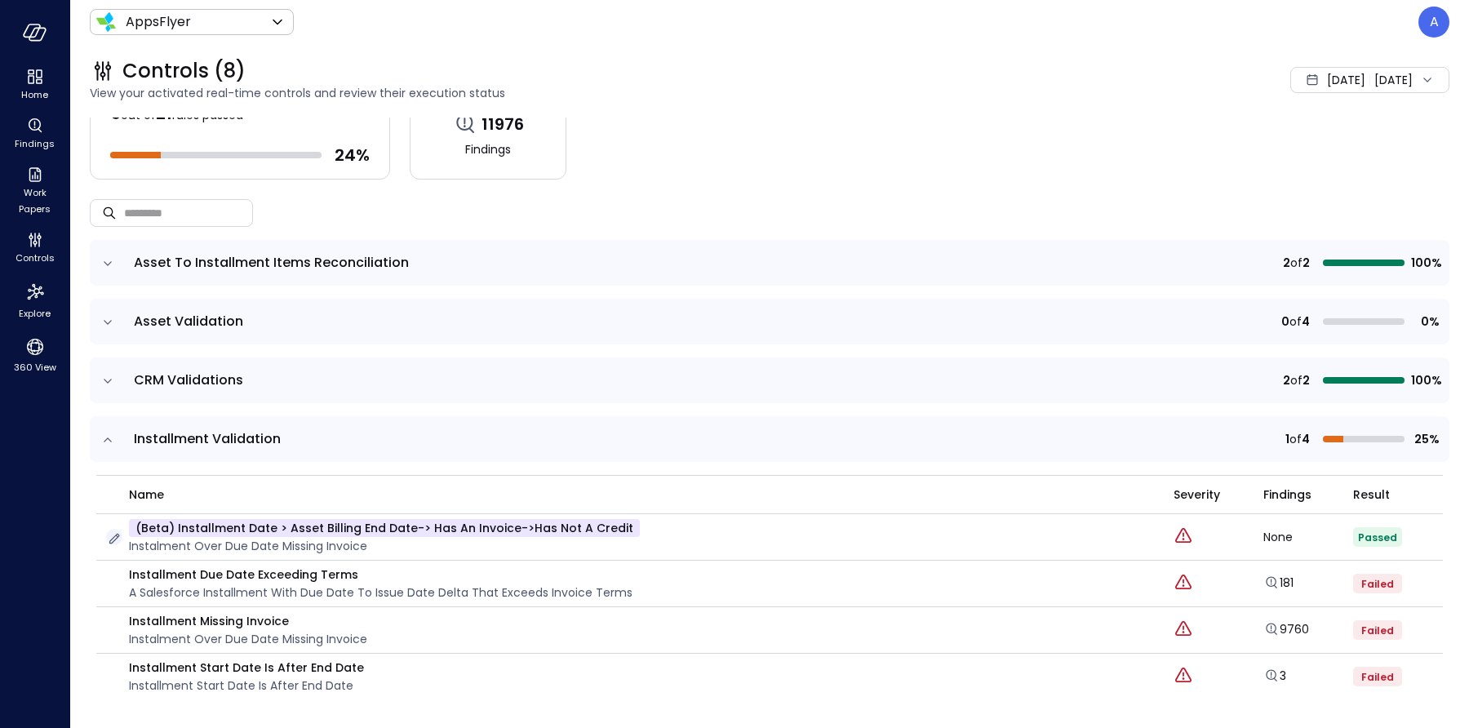
click at [114, 531] on icon "button" at bounding box center [114, 539] width 16 height 16
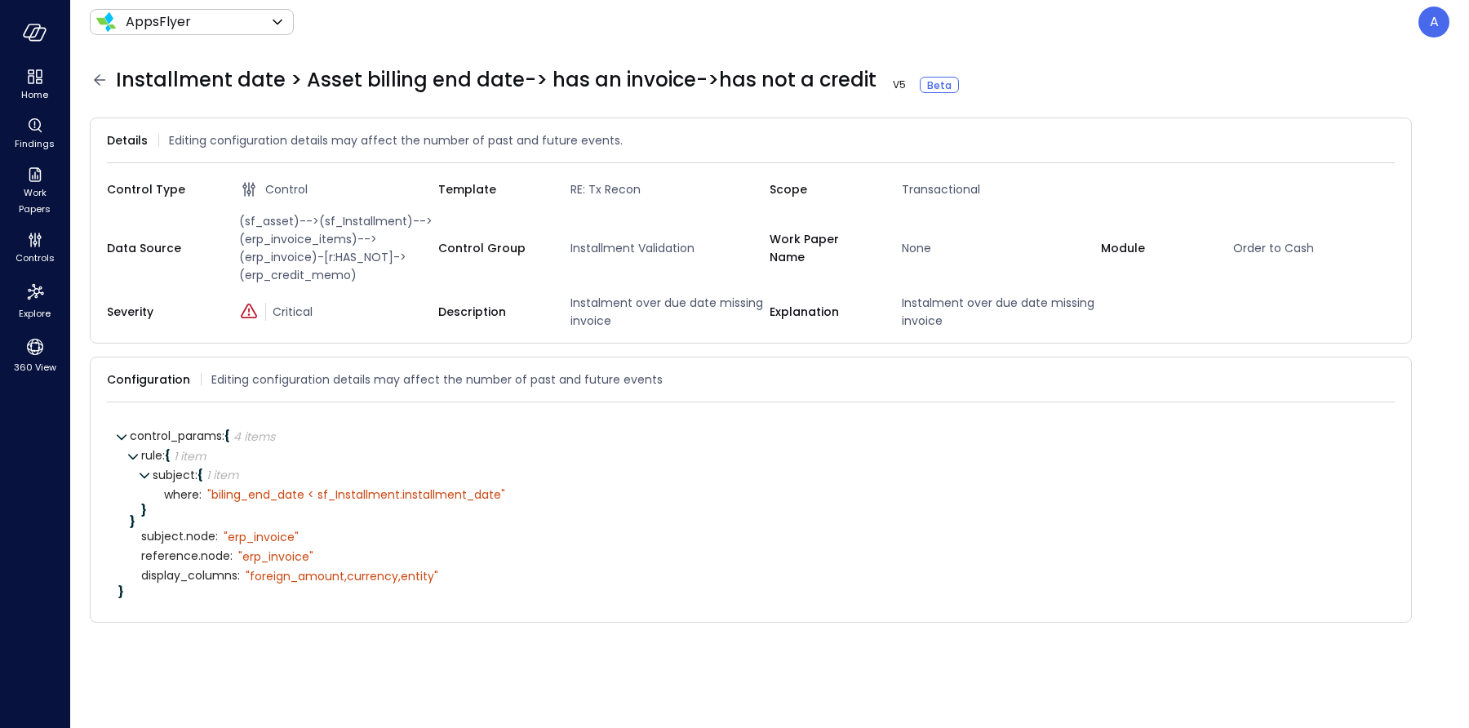
click at [310, 280] on span "(sf_asset)-->(sf_Installment)-->(erp_invoice_items)-->(erp_invoice)-[r:HAS_NOT]…" at bounding box center [336, 248] width 206 height 72
copy span "erp_credit_memo"
click at [291, 239] on span "(sf_asset)-->(sf_Installment)-->(erp_invoice_items)-->(erp_invoice)-[r:HAS_NOT]…" at bounding box center [336, 248] width 206 height 72
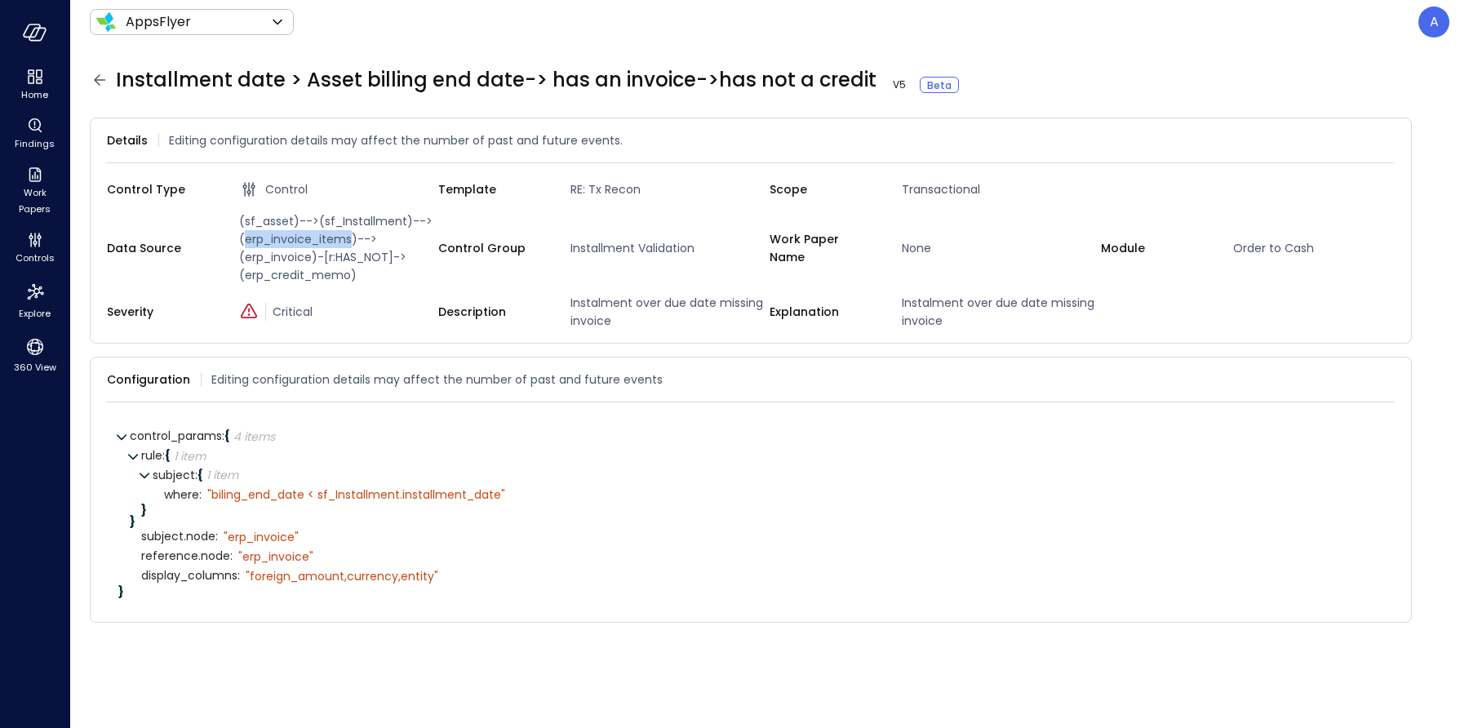
copy span "erp_invoice_items"
click at [100, 85] on icon at bounding box center [100, 80] width 20 height 20
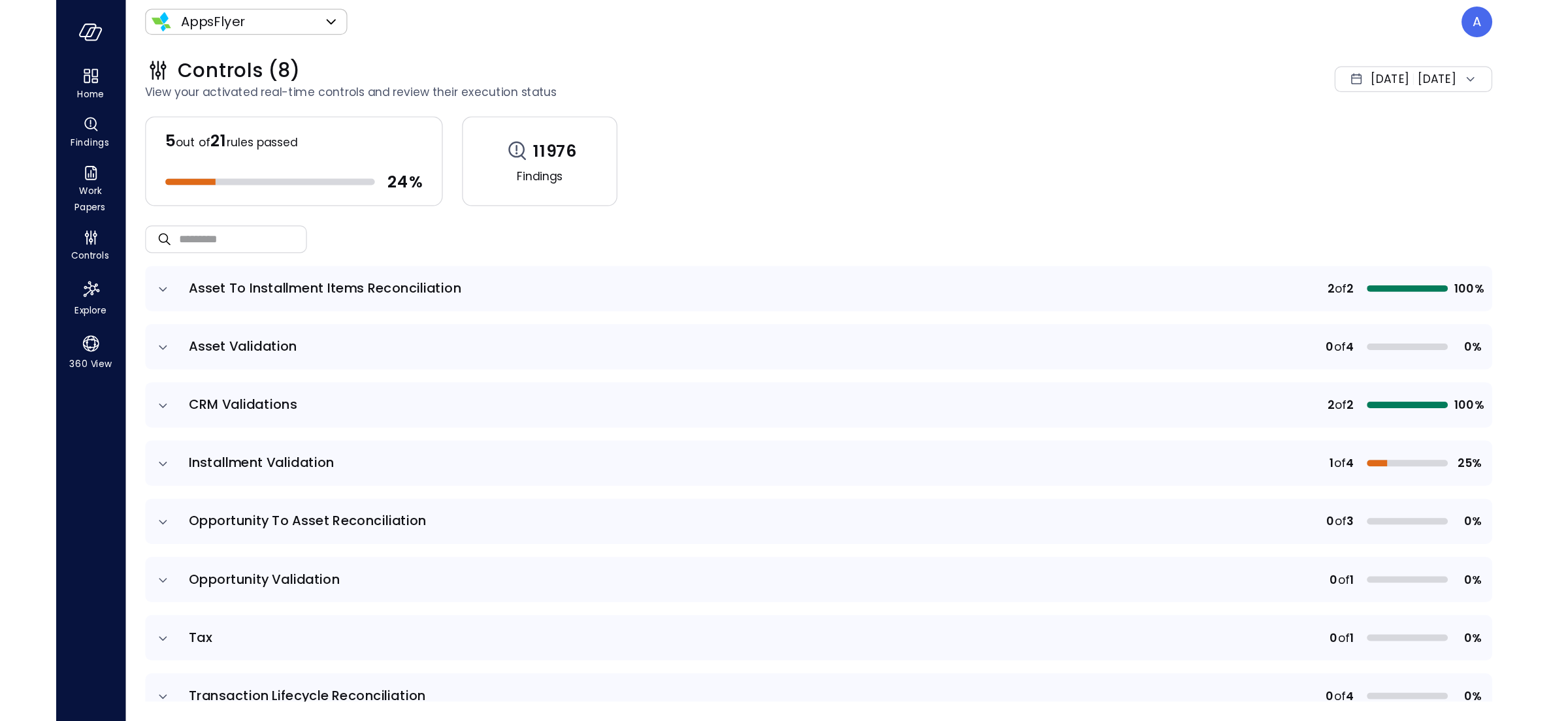
scroll to position [23, 0]
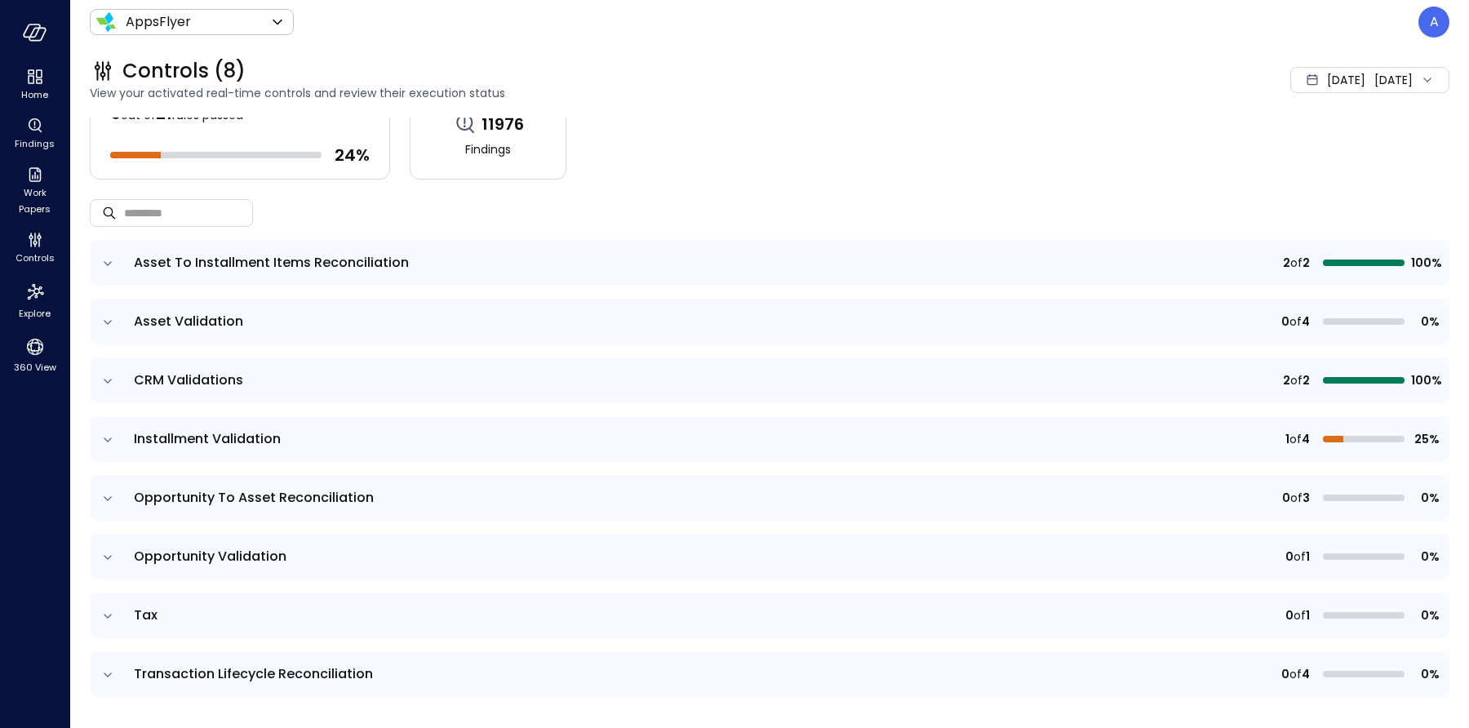
click at [113, 438] on icon "expand row" at bounding box center [108, 440] width 16 height 16
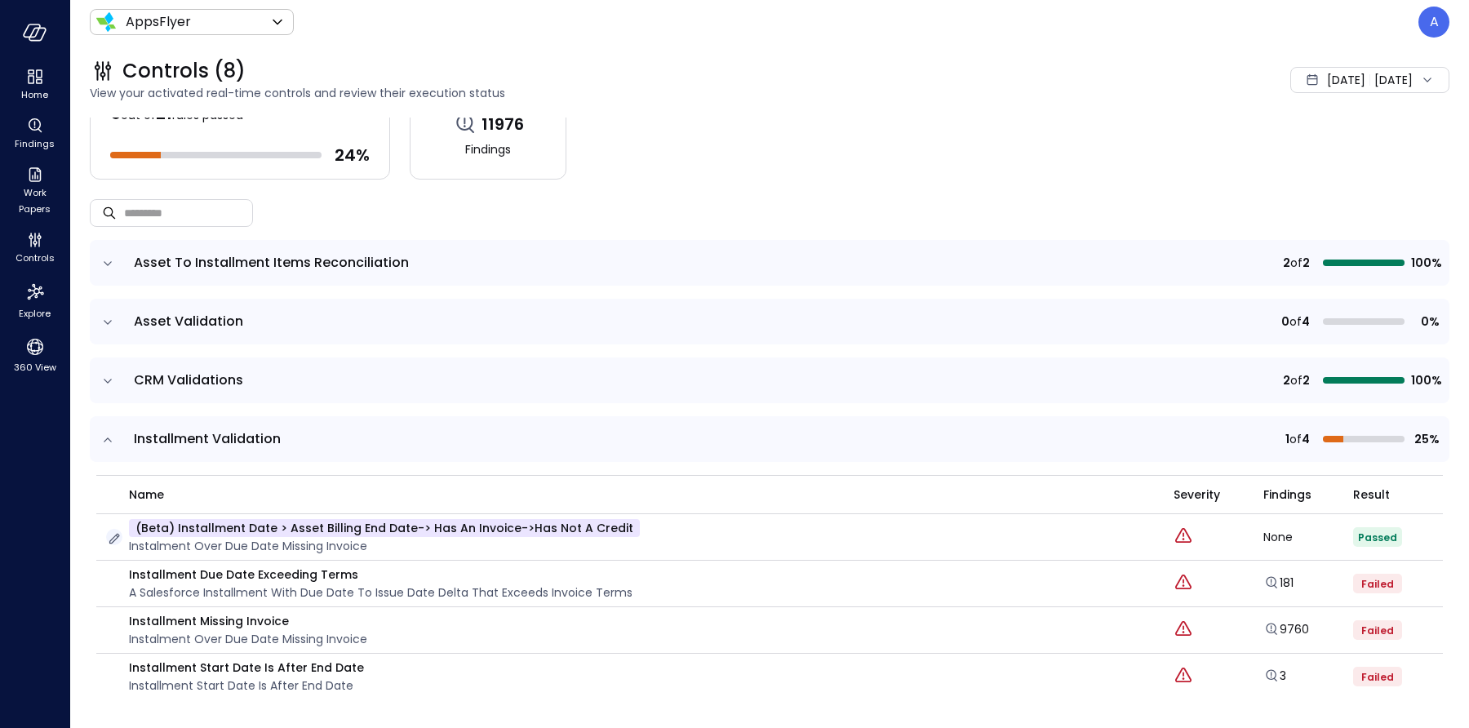
click at [118, 535] on icon "button" at bounding box center [114, 539] width 11 height 11
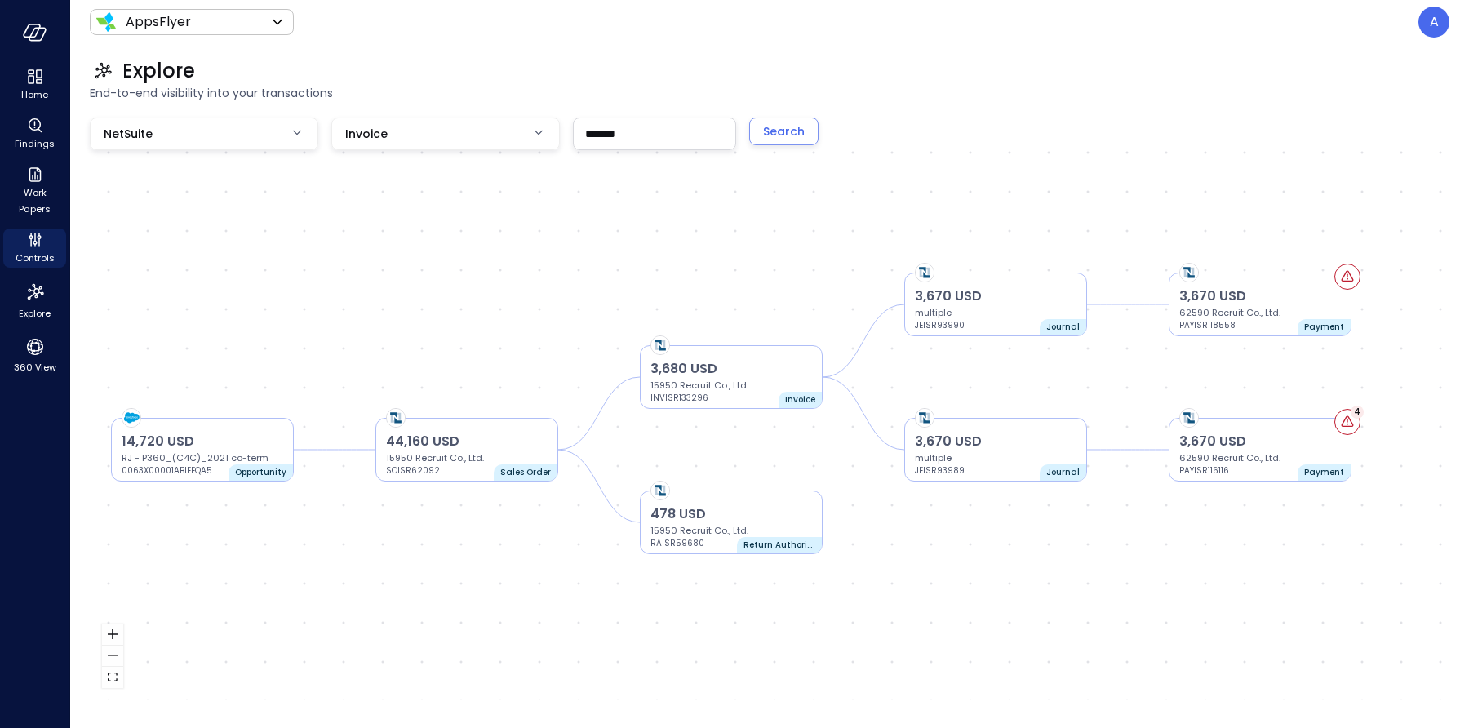
drag, startPoint x: 549, startPoint y: 335, endPoint x: 243, endPoint y: 247, distance: 318.8
click at [243, 247] on div "3,680 USD 15950 Recruit Co., Ltd. INVISR133296 Invoice 44,160 USD 15950 Recruit…" at bounding box center [770, 409] width 1360 height 583
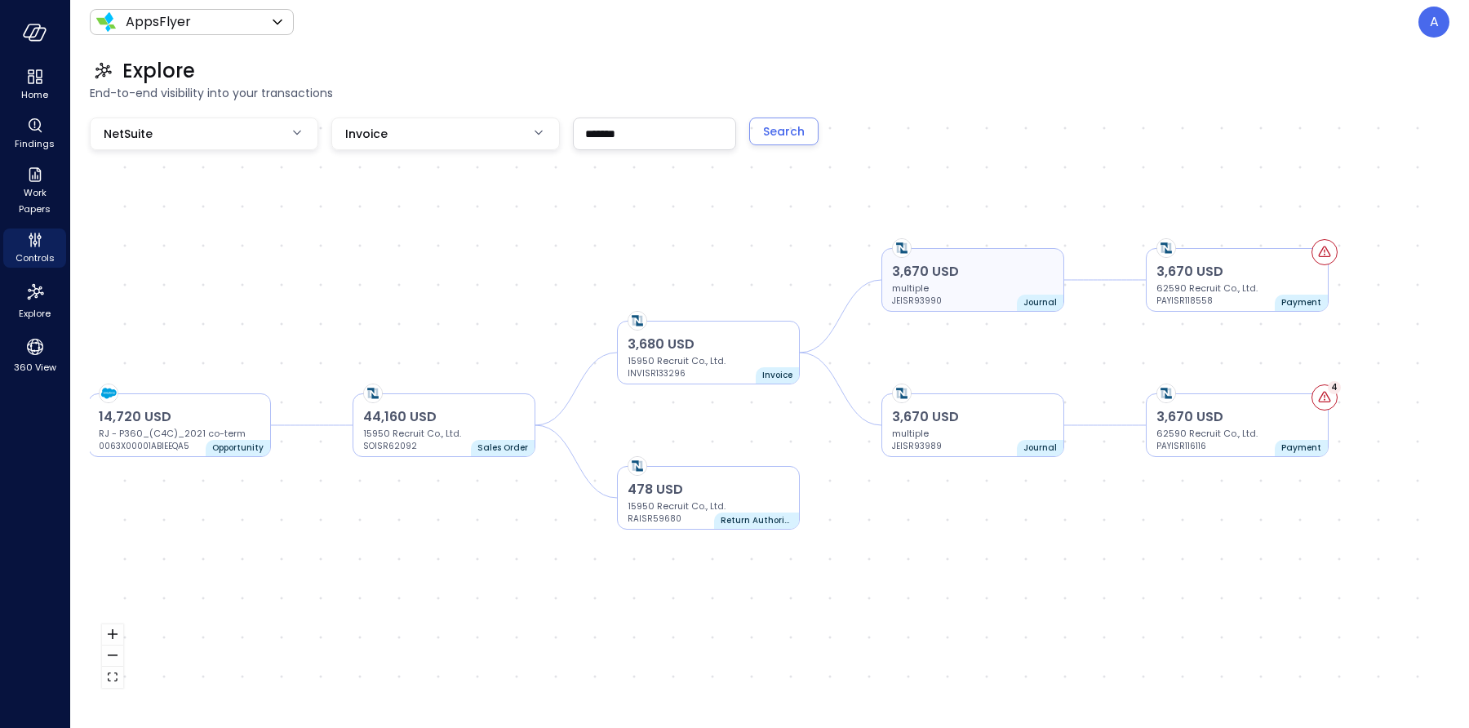
click at [1002, 279] on p "3,670 USD" at bounding box center [973, 272] width 162 height 20
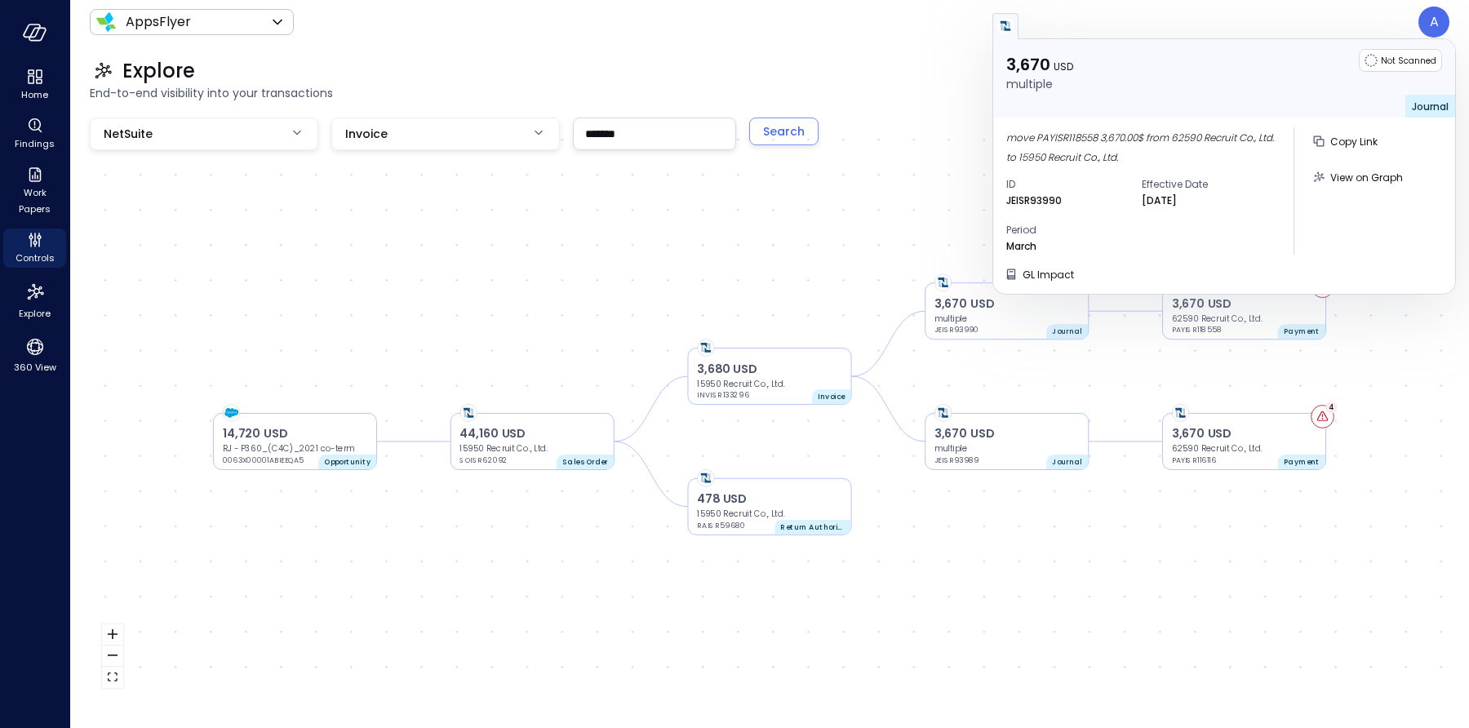
click at [1058, 136] on span "move PAYISR118558 3,670.00$ from 62590 Recruit Co., Ltd. to 15950 Recruit Co., …" at bounding box center [1140, 147] width 268 height 33
click at [946, 168] on div "3,680 USD 15950 Recruit Co., Ltd. INVISR133296 Invoice 44,160 USD 15950 Recruit…" at bounding box center [770, 409] width 1360 height 583
click at [1275, 572] on div "3,680 USD 15950 Recruit Co., Ltd. INVISR133296 Invoice 44,160 USD 15950 Recruit…" at bounding box center [770, 409] width 1360 height 583
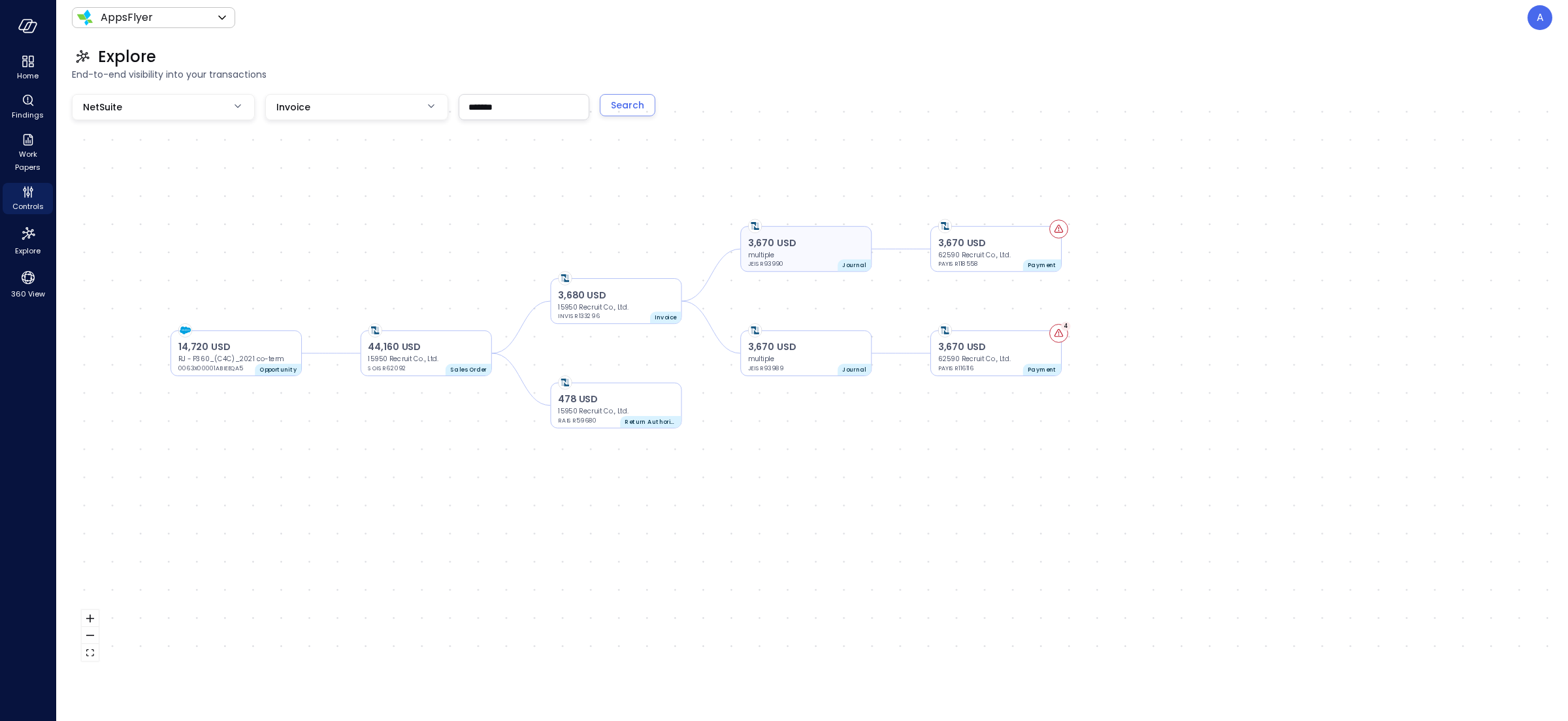
click at [772, 254] on p "multiple" at bounding box center [806, 254] width 116 height 9
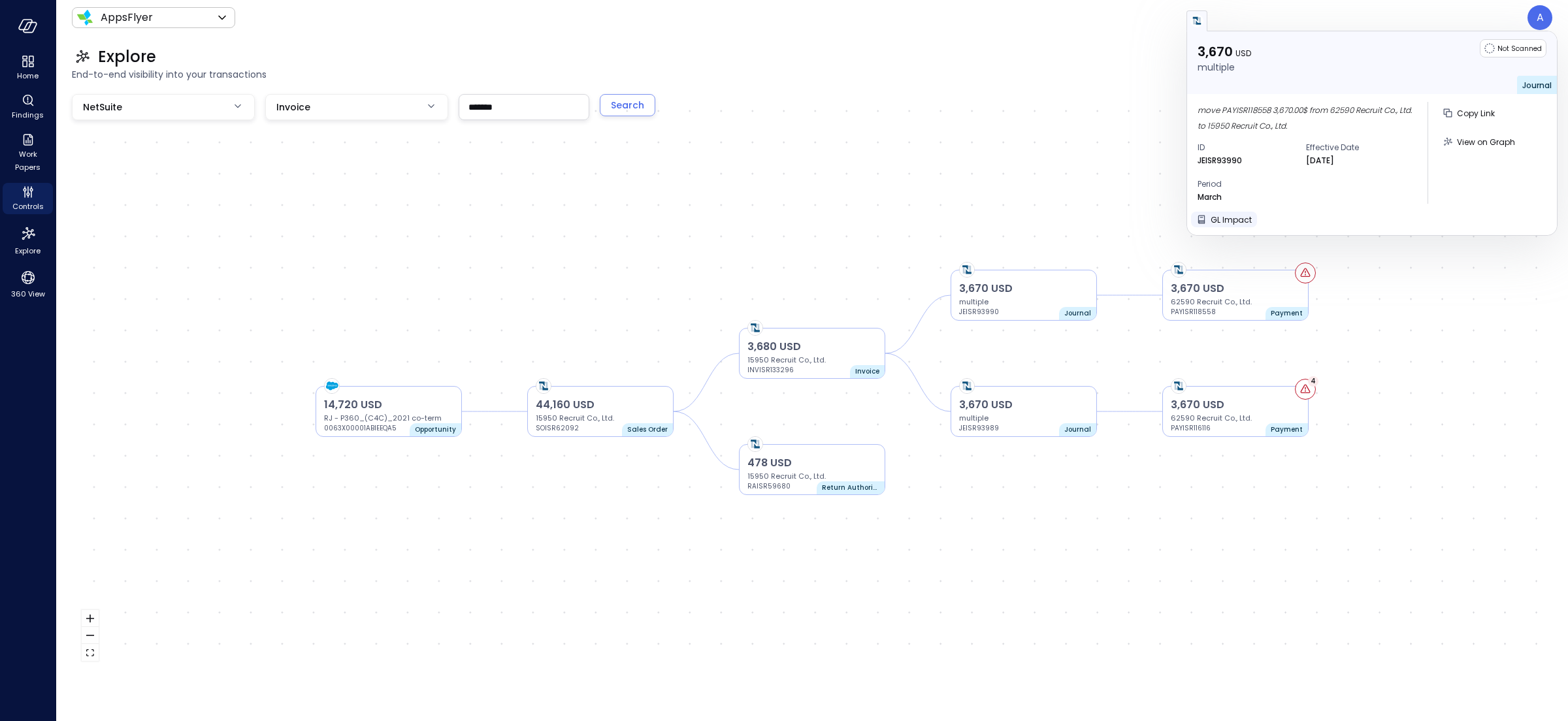
click at [1175, 222] on span "GL Impact" at bounding box center [1231, 220] width 41 height 11
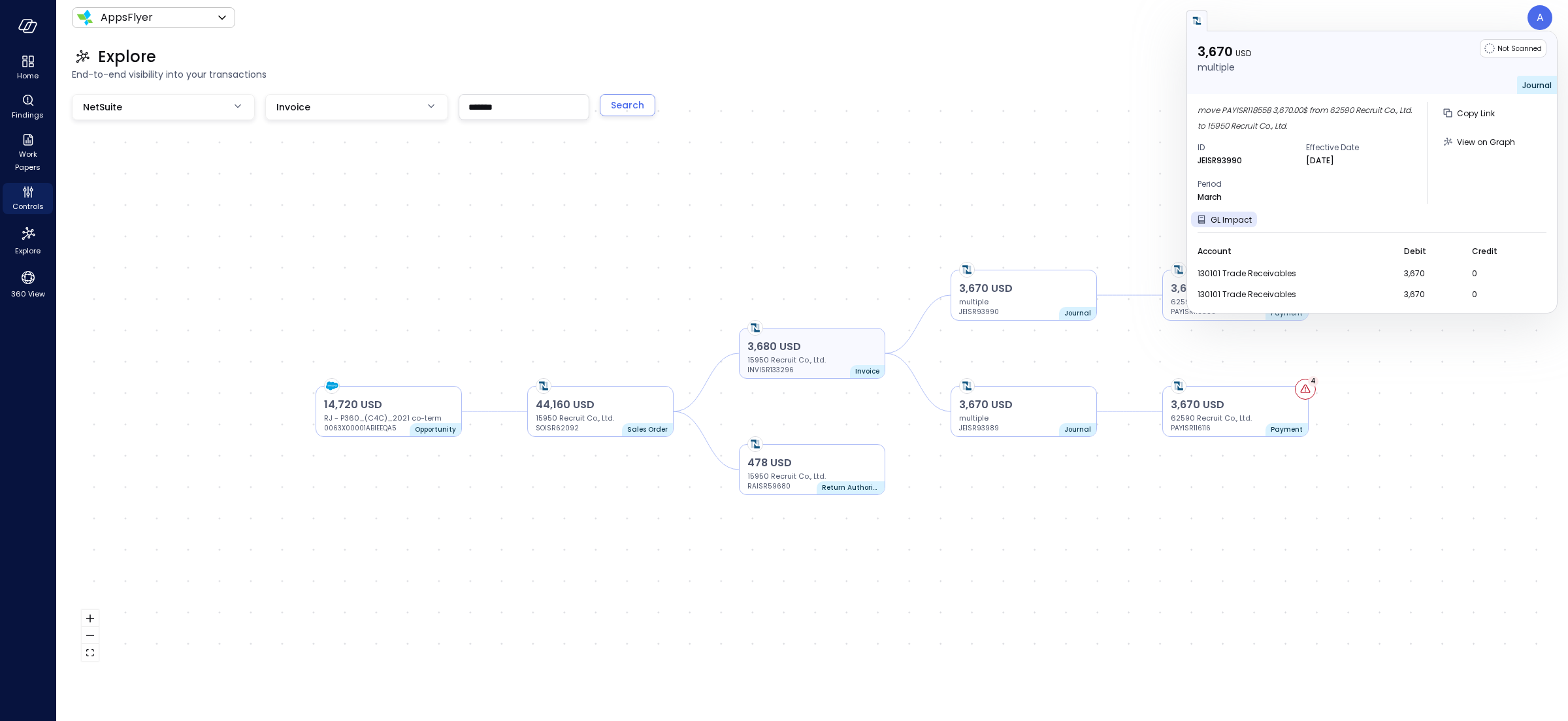
click at [838, 357] on p "15950 Recruit Co., Ltd." at bounding box center [812, 359] width 130 height 10
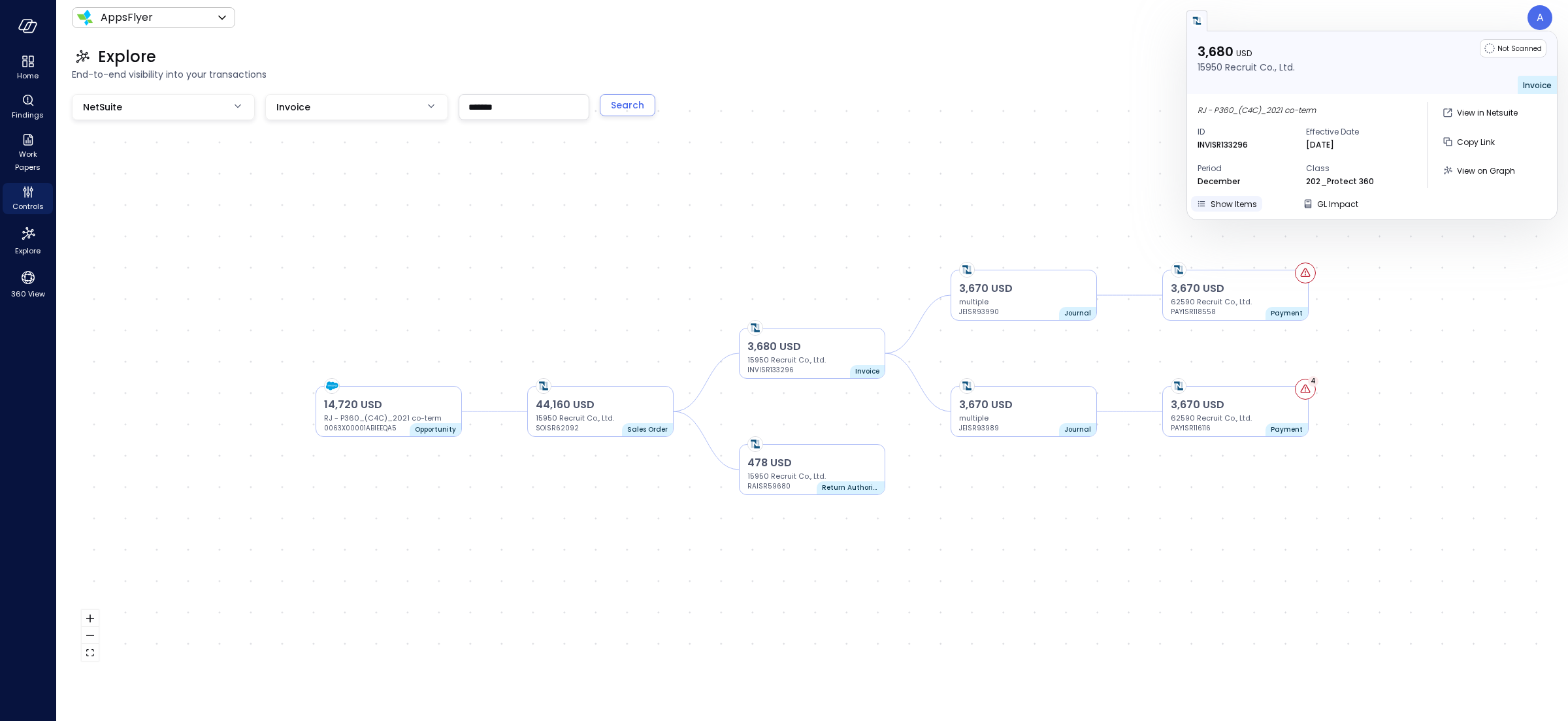
click at [1175, 203] on span "Show Items" at bounding box center [1234, 204] width 46 height 11
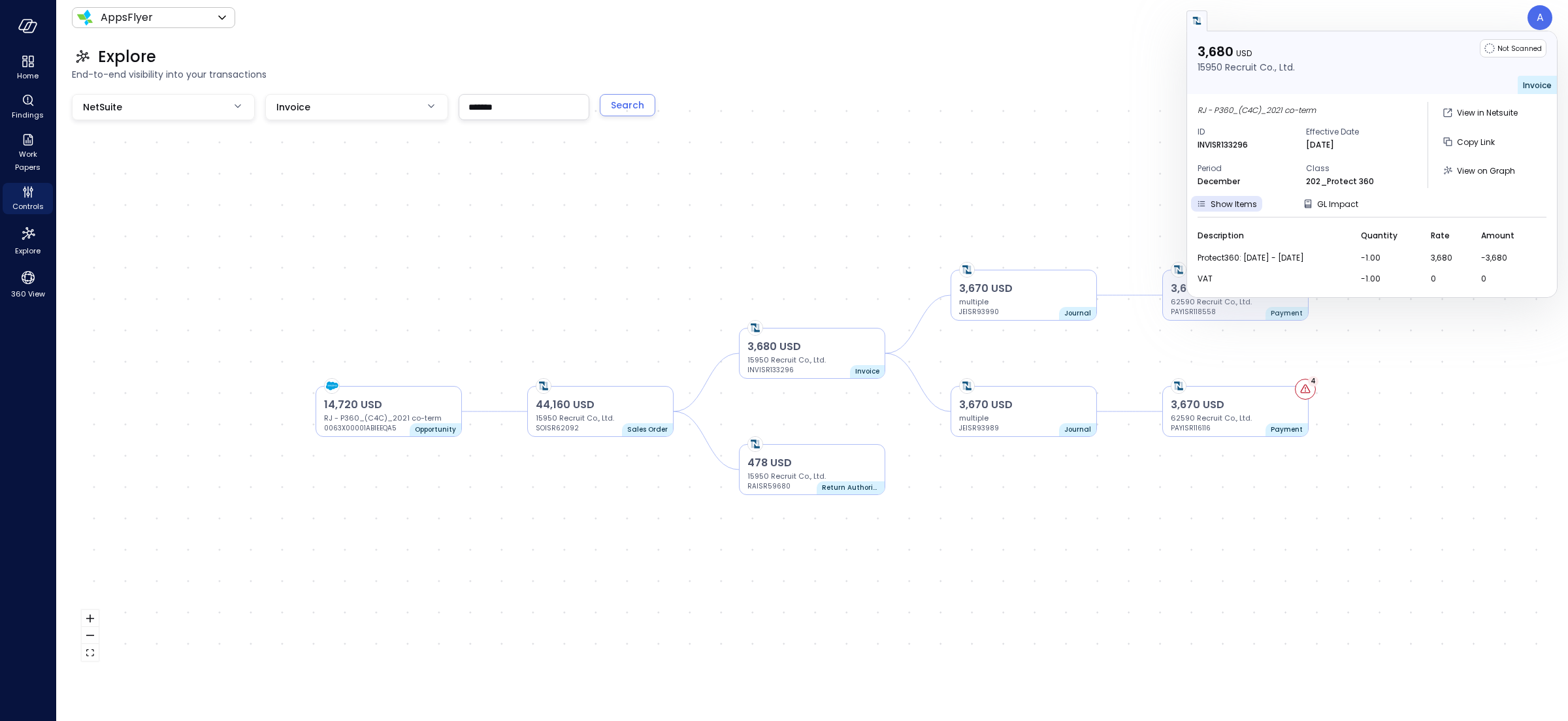
click at [1175, 303] on p "62590 Recruit Co., Ltd." at bounding box center [1236, 302] width 130 height 10
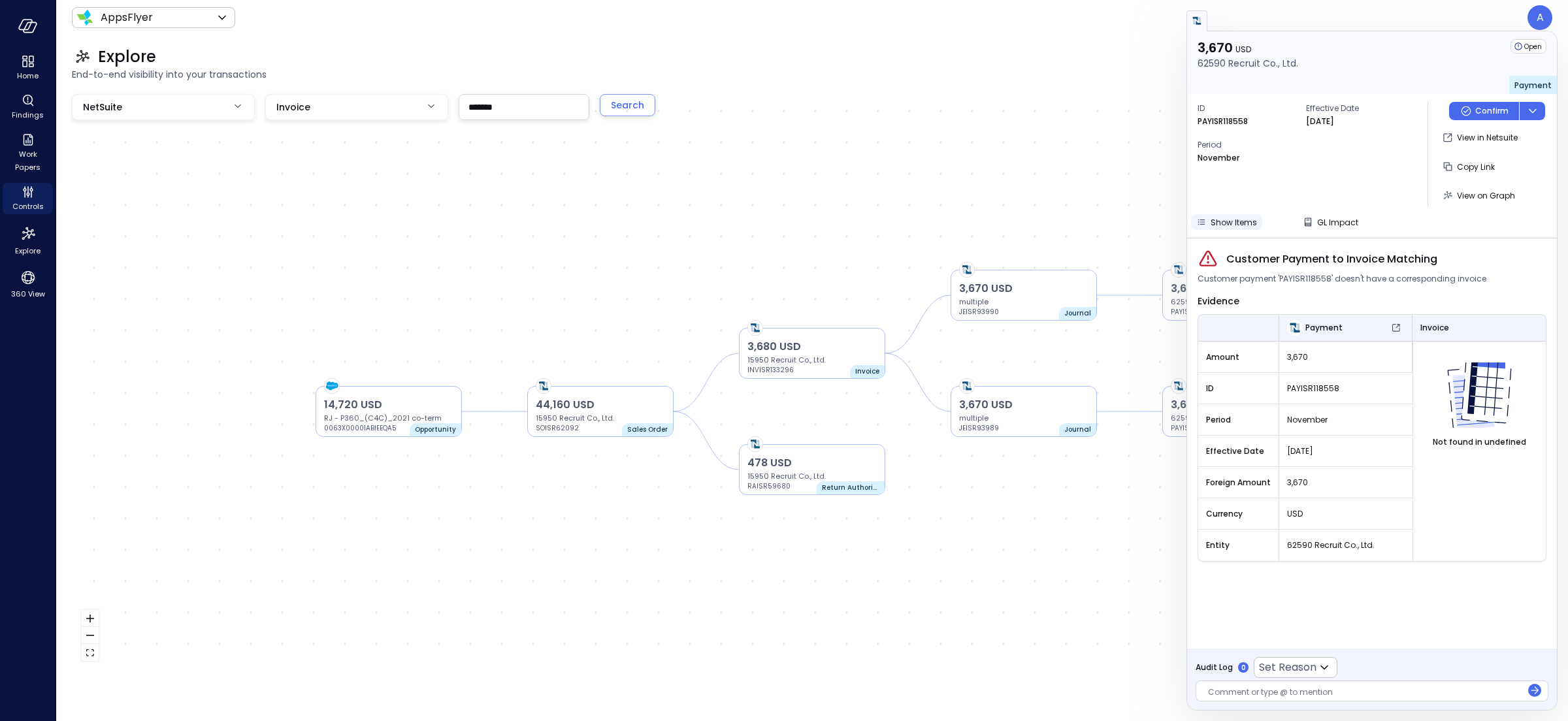
click at [1175, 223] on span "Show Items" at bounding box center [1234, 222] width 46 height 11
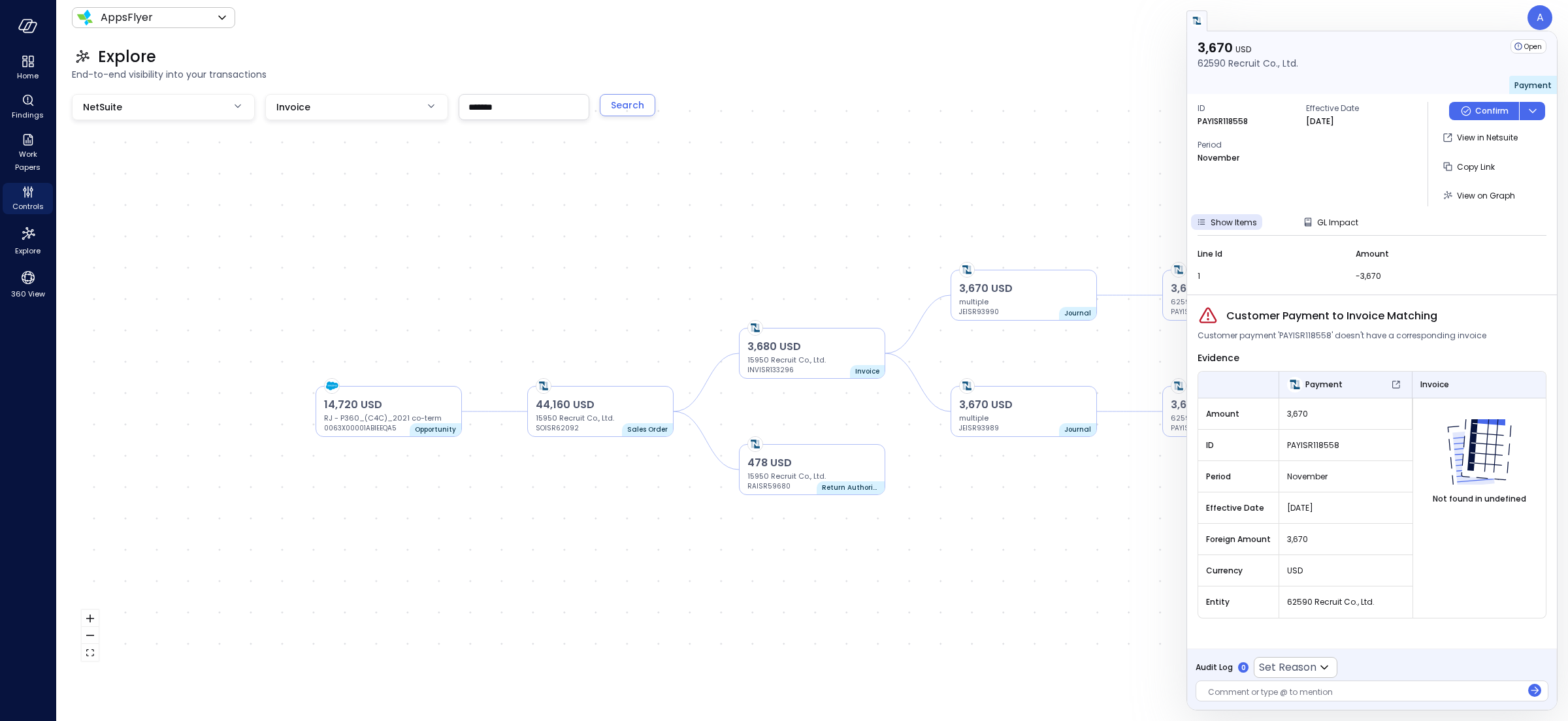
click at [1037, 138] on div "3,680 USD 15950 Recruit Co., Ltd. INVISR133296 Invoice 44,160 USD 15950 Recruit…" at bounding box center [812, 383] width 1481 height 577
